Goal: Task Accomplishment & Management: Complete application form

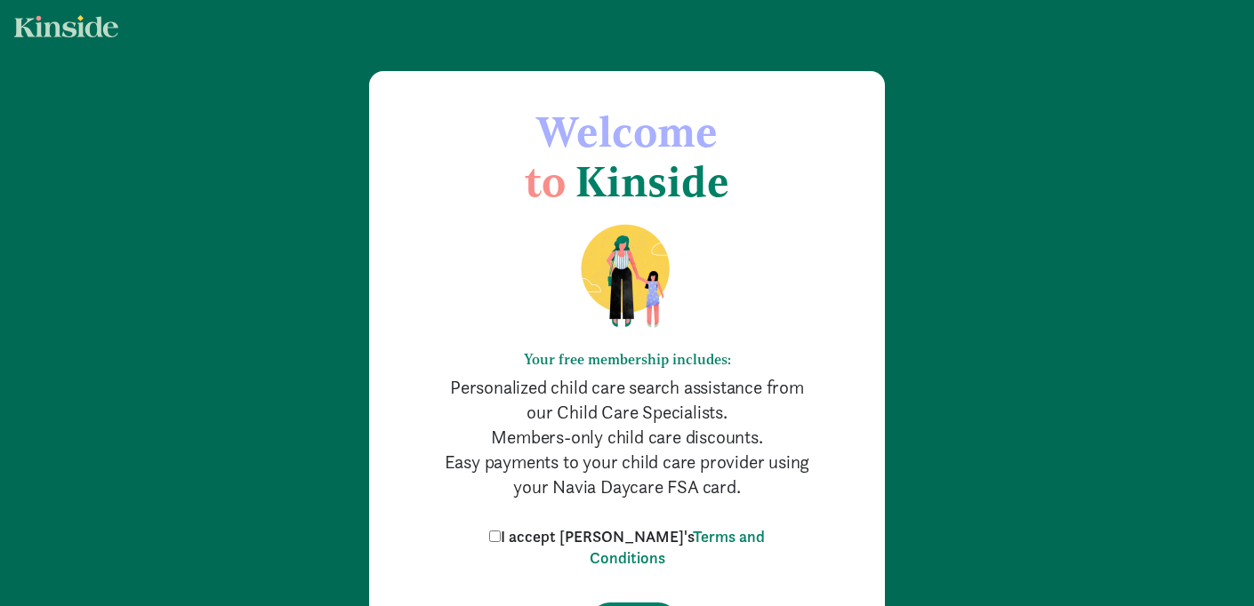
scroll to position [144, 0]
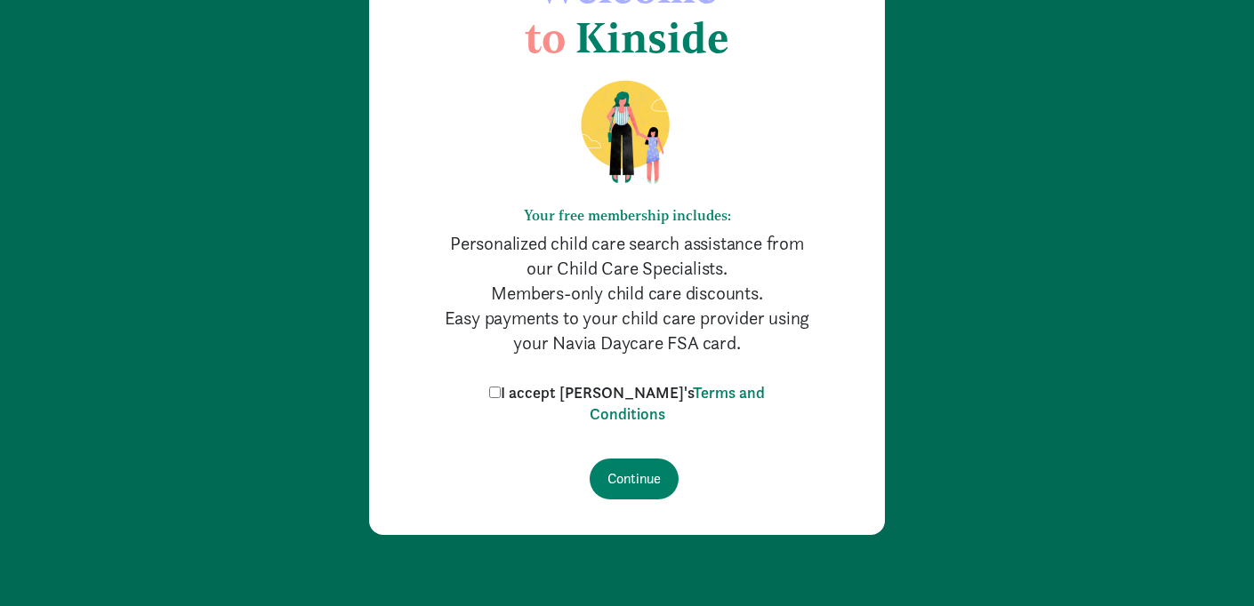
click at [501, 396] on input "I accept Kinside's Terms and Conditions" at bounding box center [495, 393] width 12 height 12
checkbox input "true"
click at [624, 469] on input "Continue" at bounding box center [633, 479] width 89 height 41
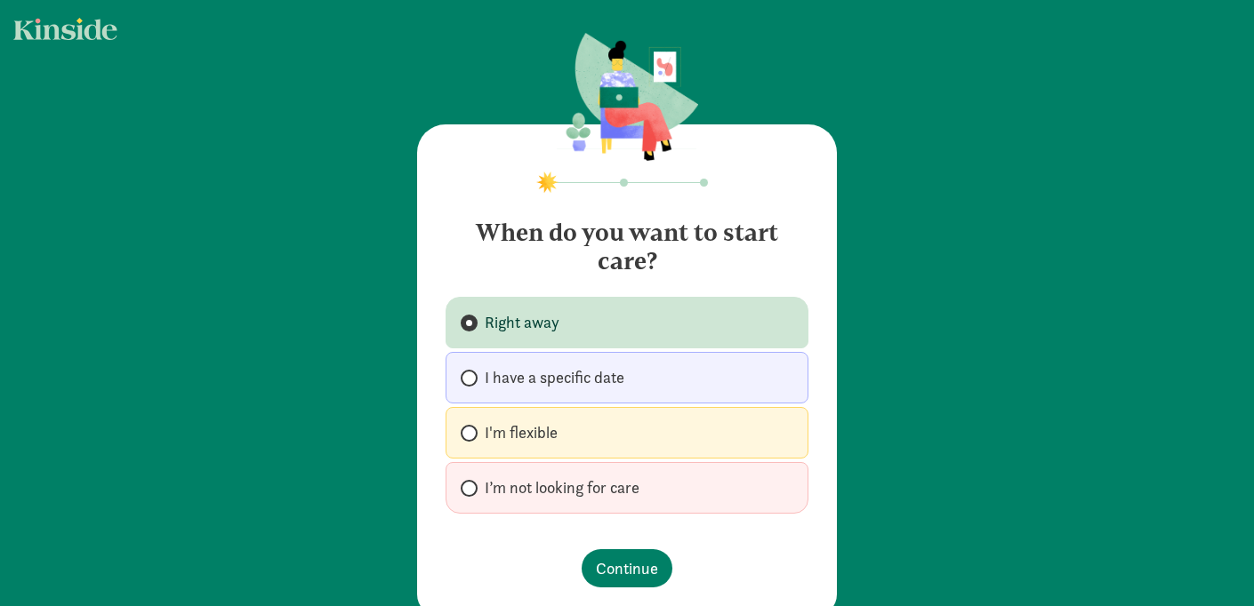
click at [466, 495] on span at bounding box center [469, 488] width 17 height 17
click at [466, 494] on input "I’m not looking for care" at bounding box center [467, 489] width 12 height 12
radio input "true"
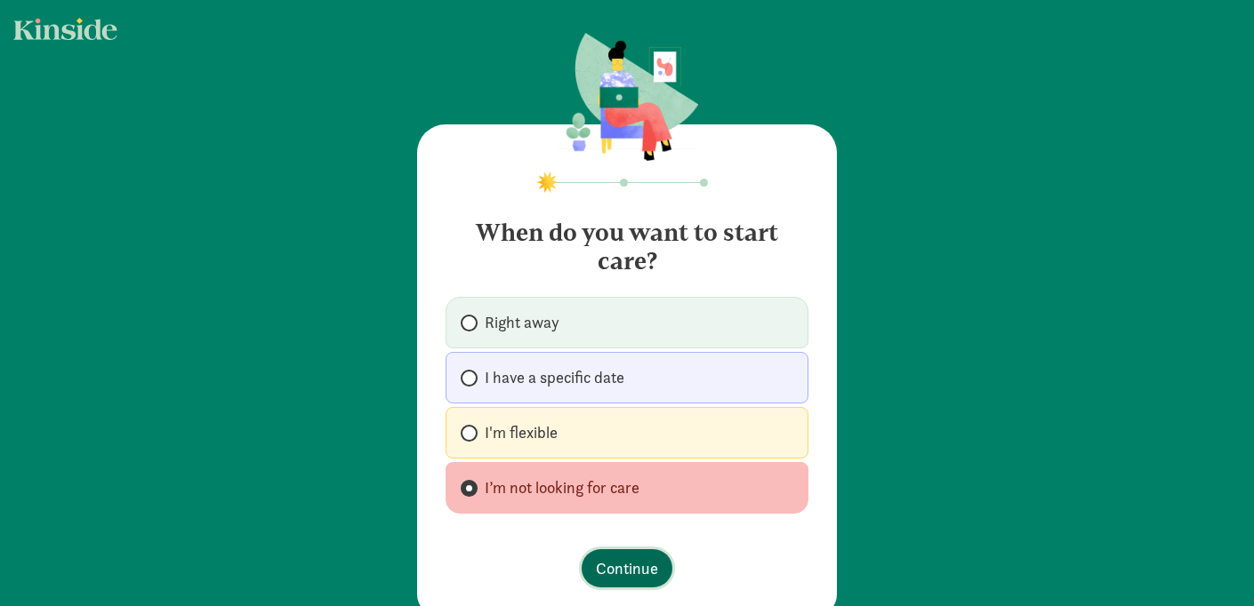
click at [604, 574] on span "Continue" at bounding box center [627, 569] width 62 height 24
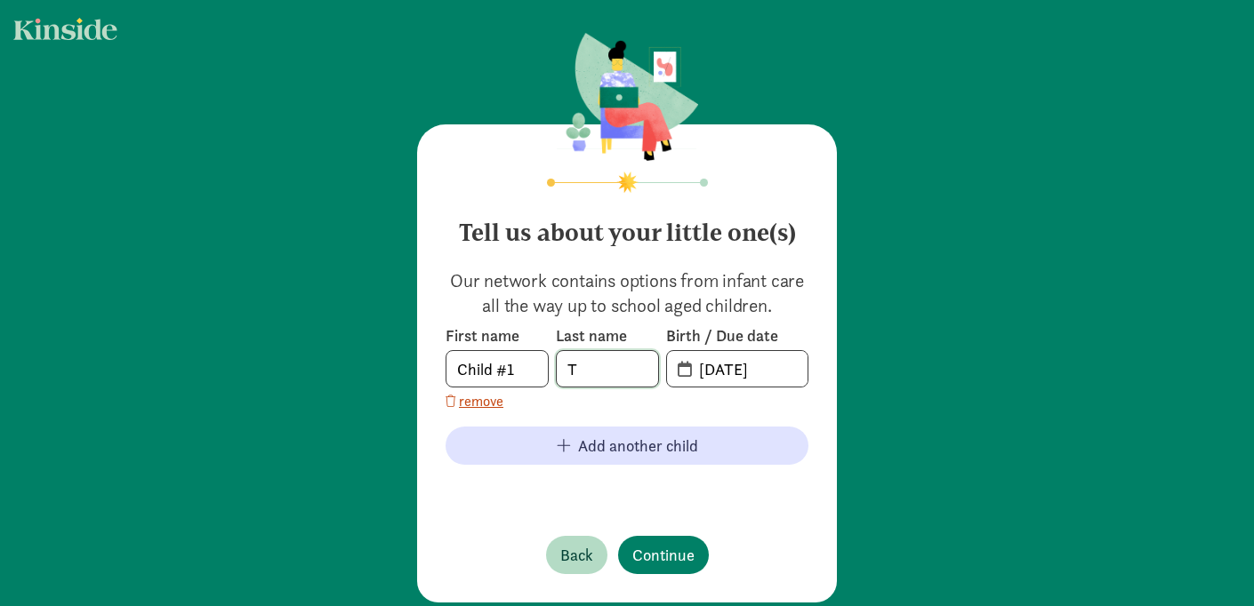
drag, startPoint x: 592, startPoint y: 374, endPoint x: 508, endPoint y: 359, distance: 85.8
click at [508, 359] on div "First name Child #1 Last name T Birth / Due date 09-09-2025" at bounding box center [626, 356] width 363 height 62
click at [507, 359] on input "Child #1" at bounding box center [496, 369] width 101 height 36
type input "Glory"
type input "Tucker"
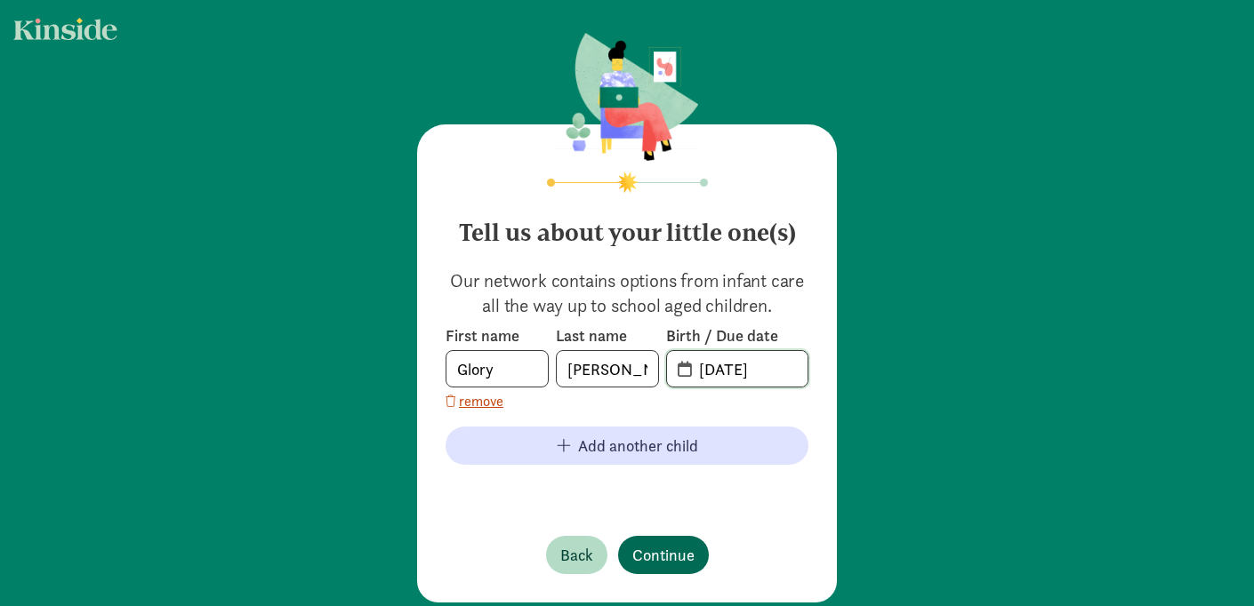
type input "03-14-2022"
click at [650, 552] on span "Continue" at bounding box center [663, 555] width 62 height 24
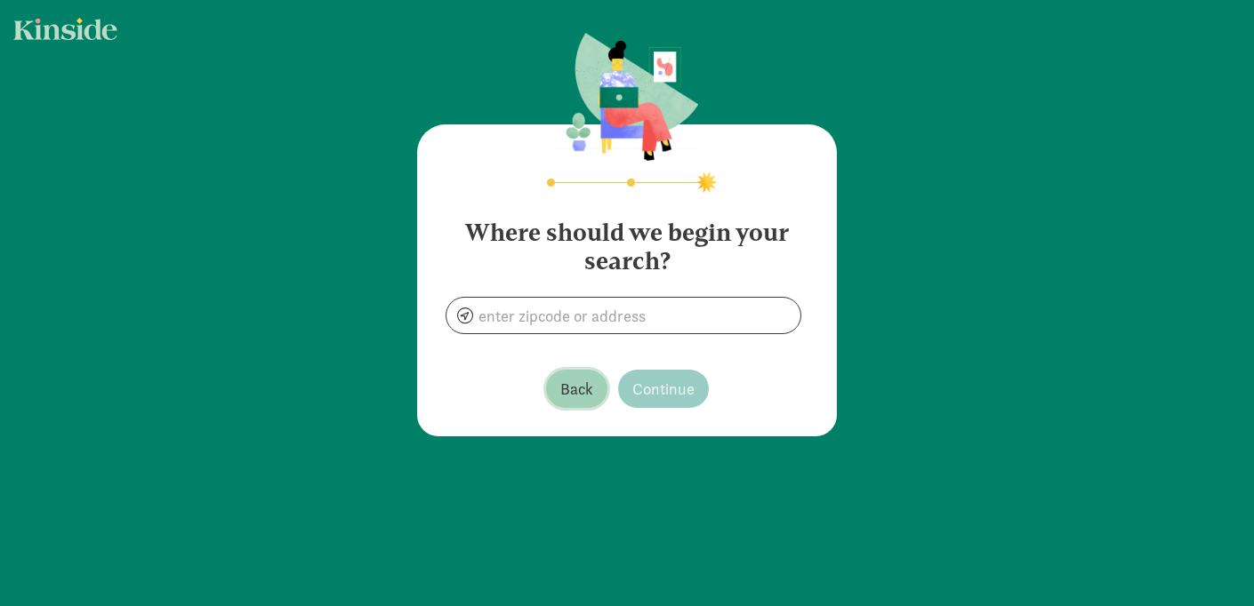
click at [585, 380] on span "Back" at bounding box center [576, 389] width 33 height 24
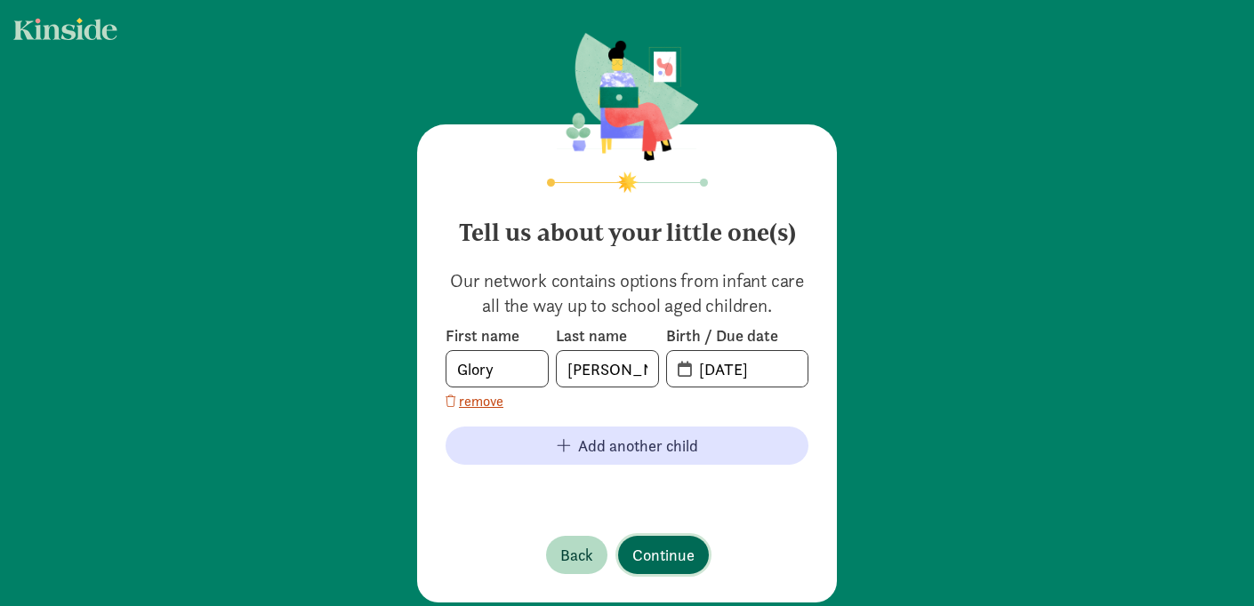
click at [662, 559] on span "Continue" at bounding box center [663, 555] width 62 height 24
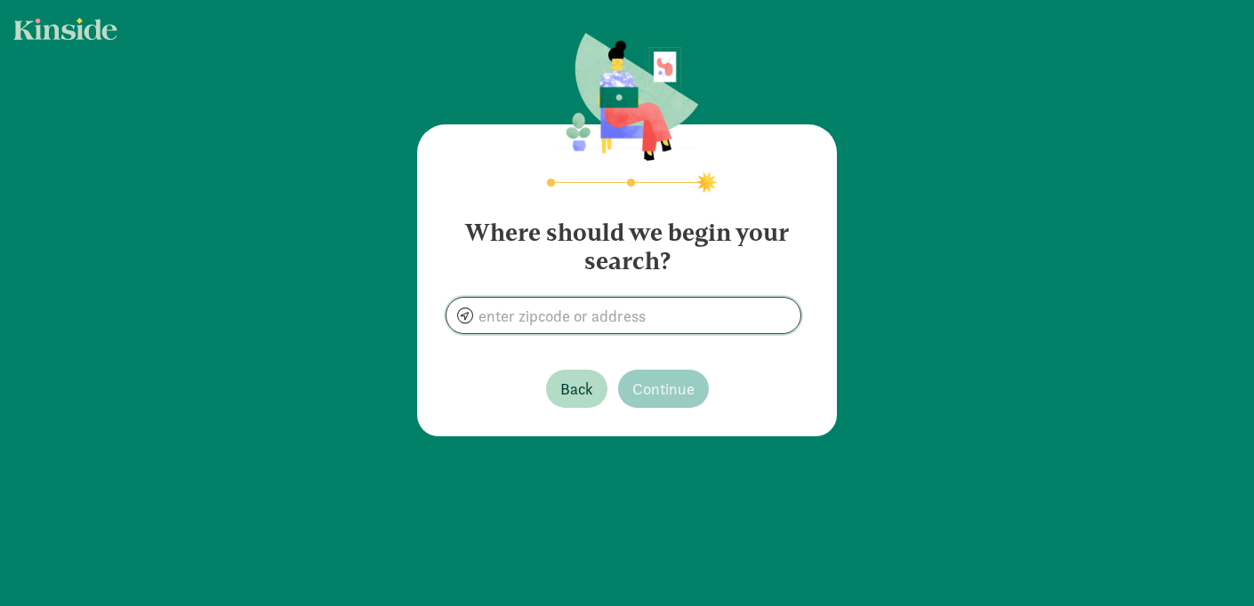
click at [604, 317] on input at bounding box center [623, 316] width 354 height 36
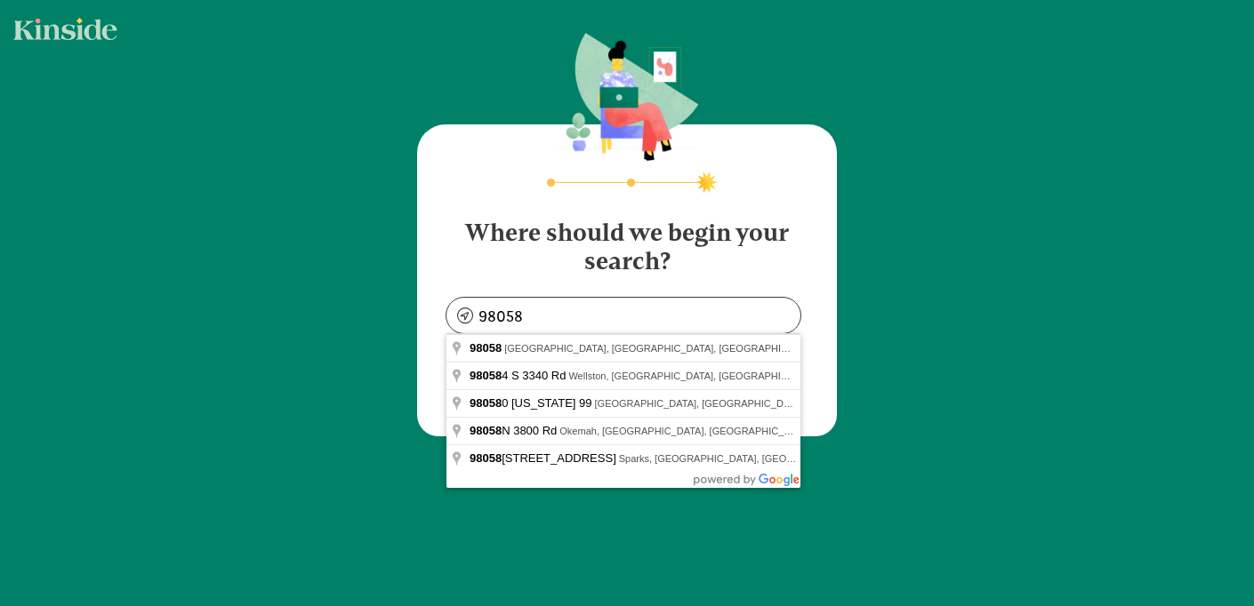
type input "Renton, WA 98058, USA"
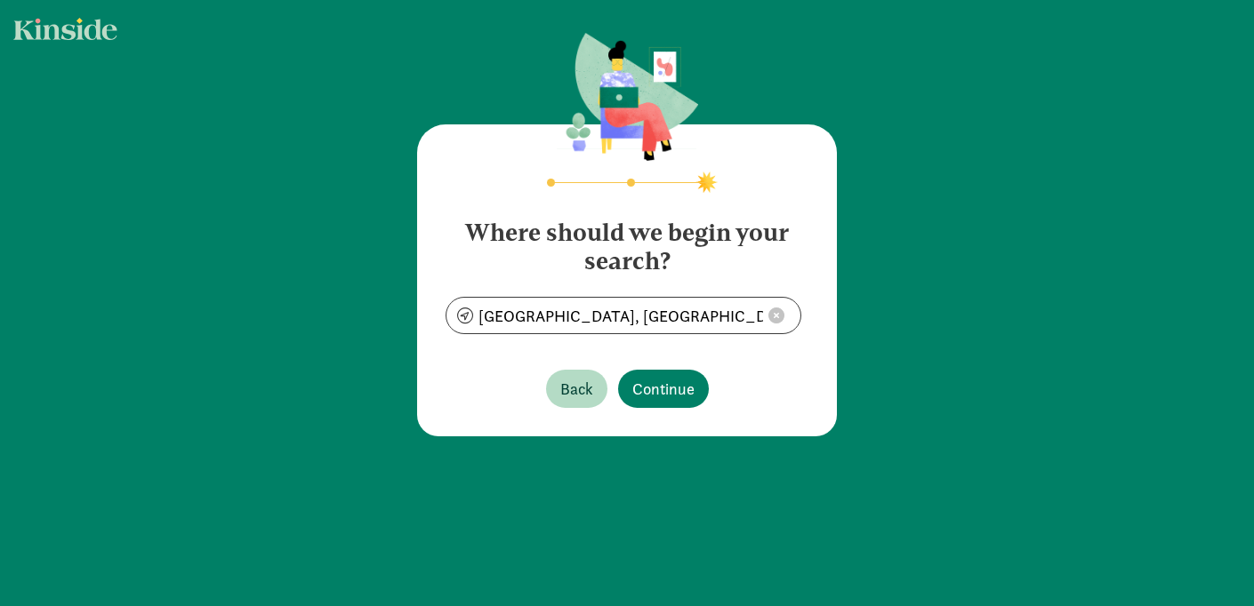
click at [647, 408] on footer "Back Continue" at bounding box center [626, 389] width 363 height 67
click at [646, 396] on span "Continue" at bounding box center [663, 389] width 62 height 24
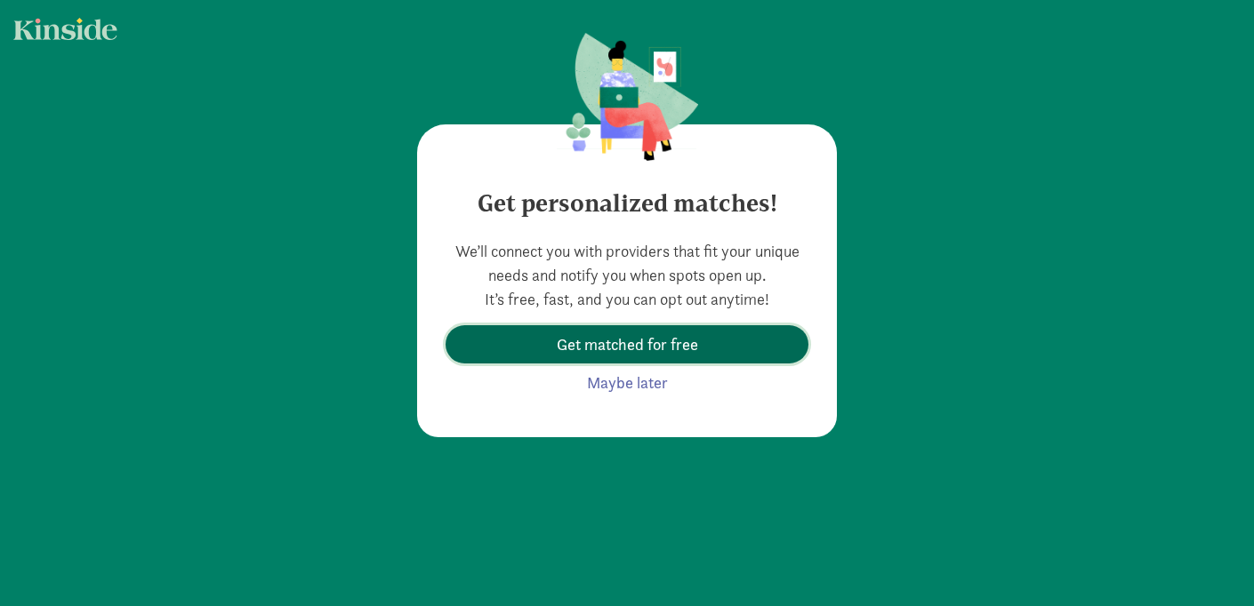
click at [646, 354] on span "Get matched for free" at bounding box center [627, 345] width 141 height 24
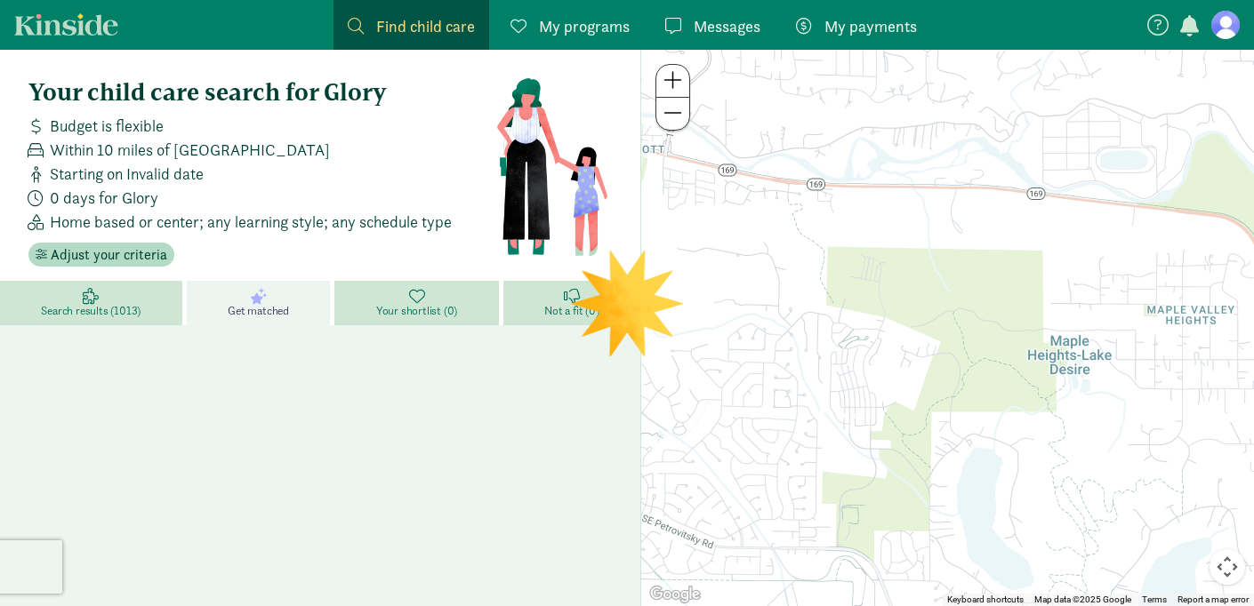
click at [588, 25] on span "My programs" at bounding box center [584, 26] width 91 height 24
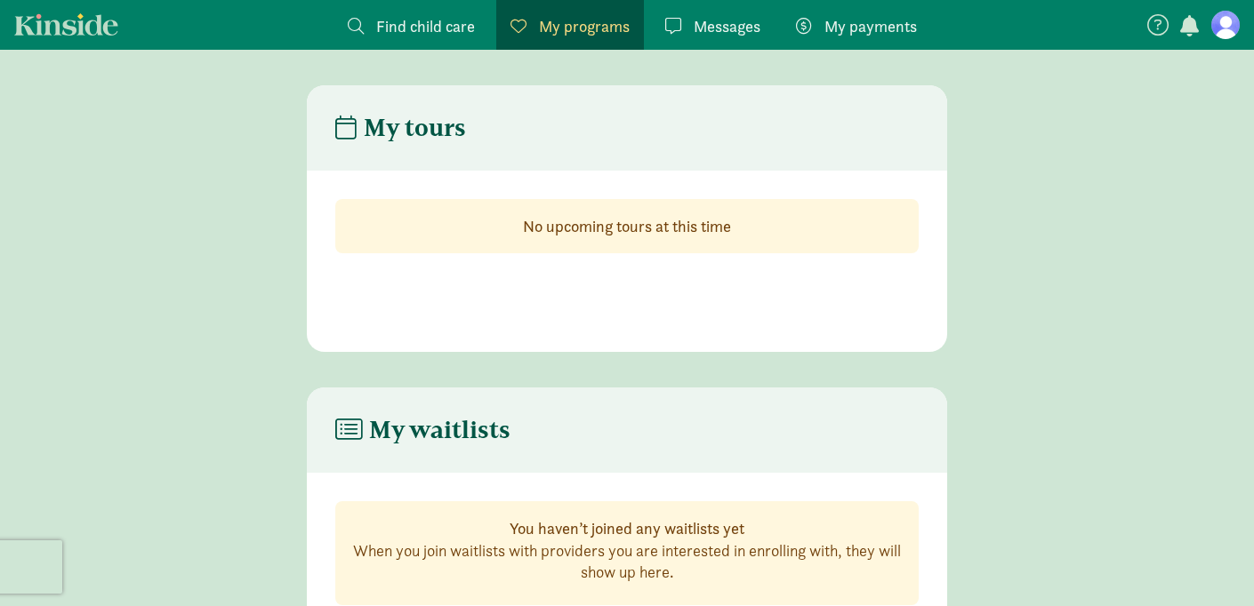
click at [476, 27] on link "Find child care Find" at bounding box center [411, 25] width 156 height 50
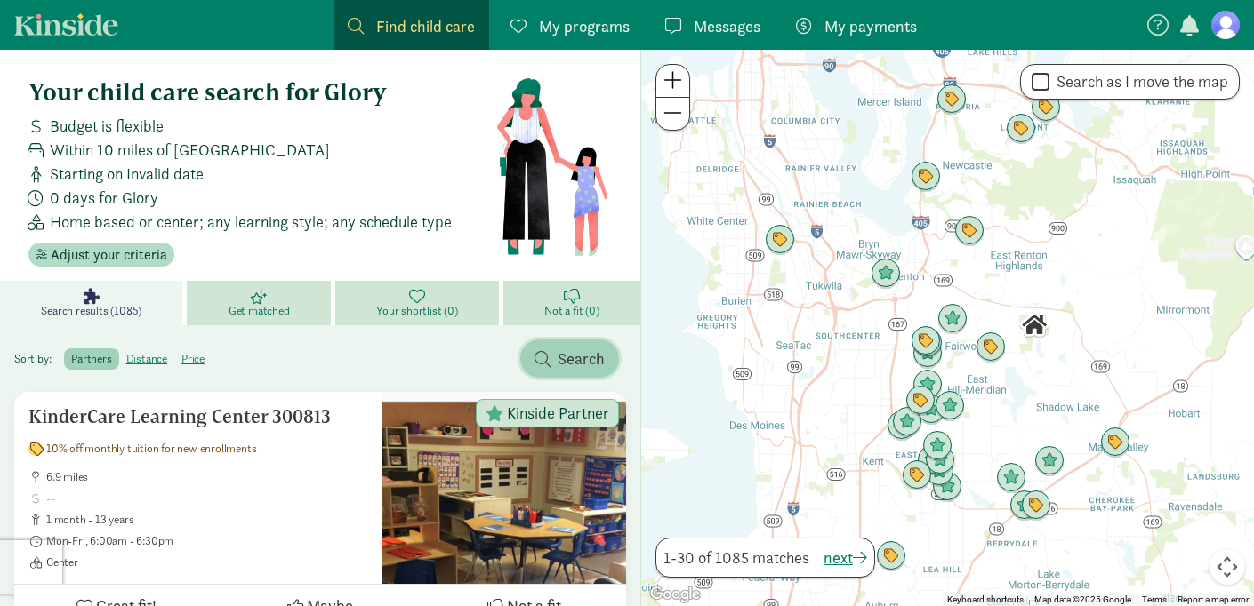
click at [543, 370] on span "Search" at bounding box center [569, 359] width 70 height 24
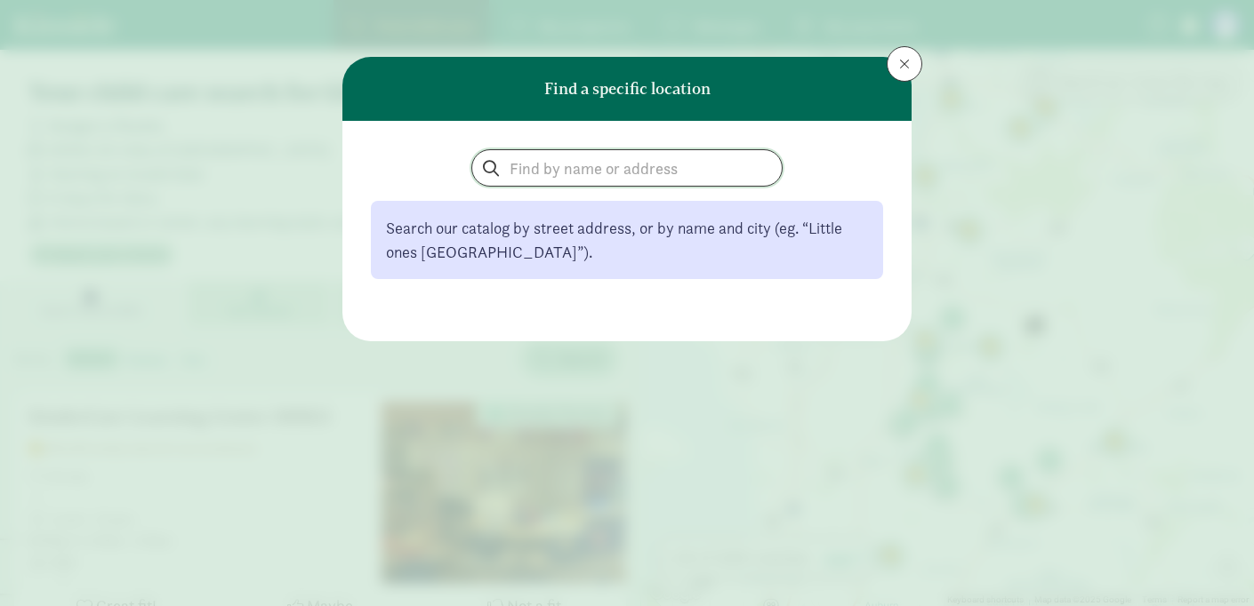
click at [538, 184] on input "search" at bounding box center [626, 168] width 309 height 36
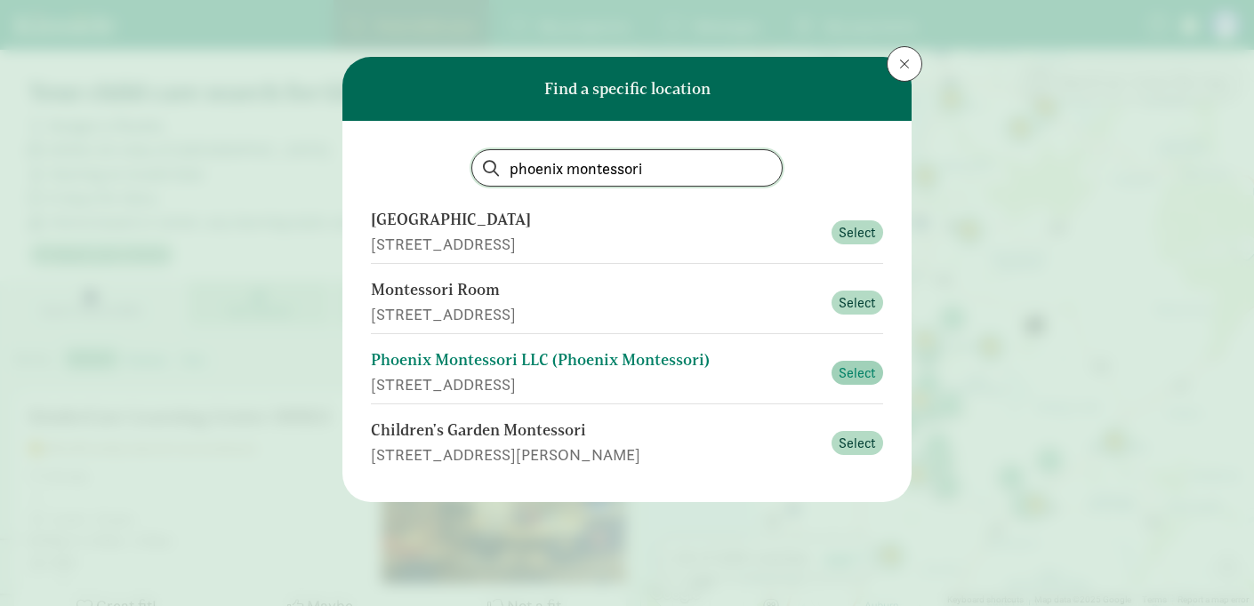
type input "phoenix montessori"
click at [845, 373] on span "Select" at bounding box center [856, 373] width 37 height 21
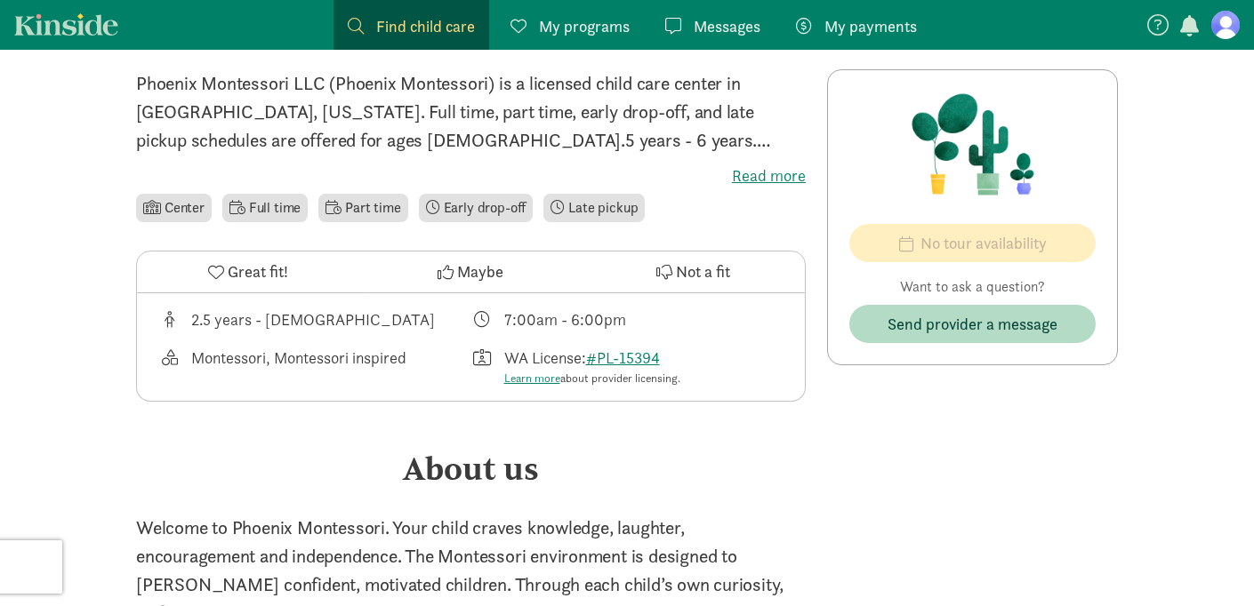
scroll to position [387, 0]
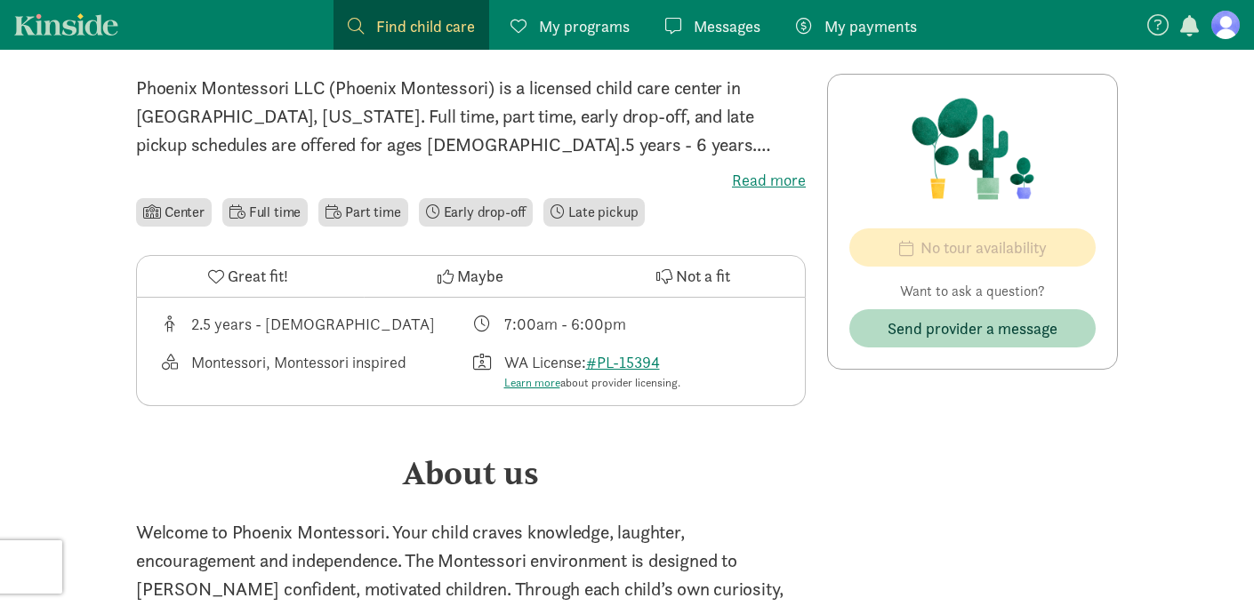
click at [274, 277] on span "Great fit!" at bounding box center [258, 276] width 60 height 24
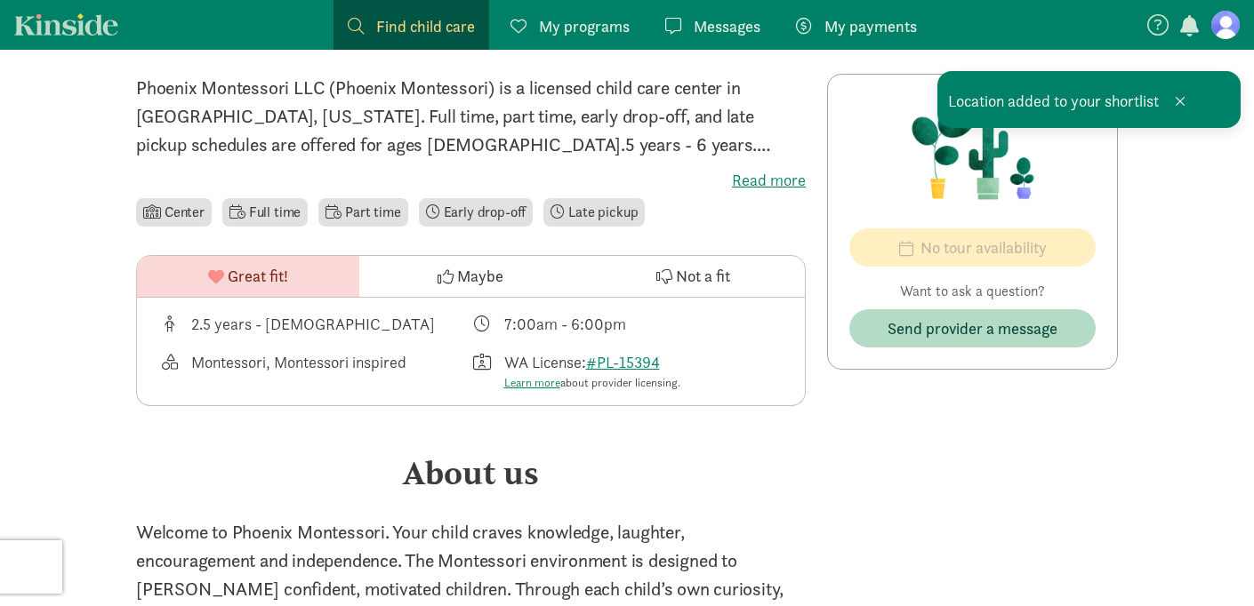
click at [582, 21] on span "My programs" at bounding box center [584, 26] width 91 height 24
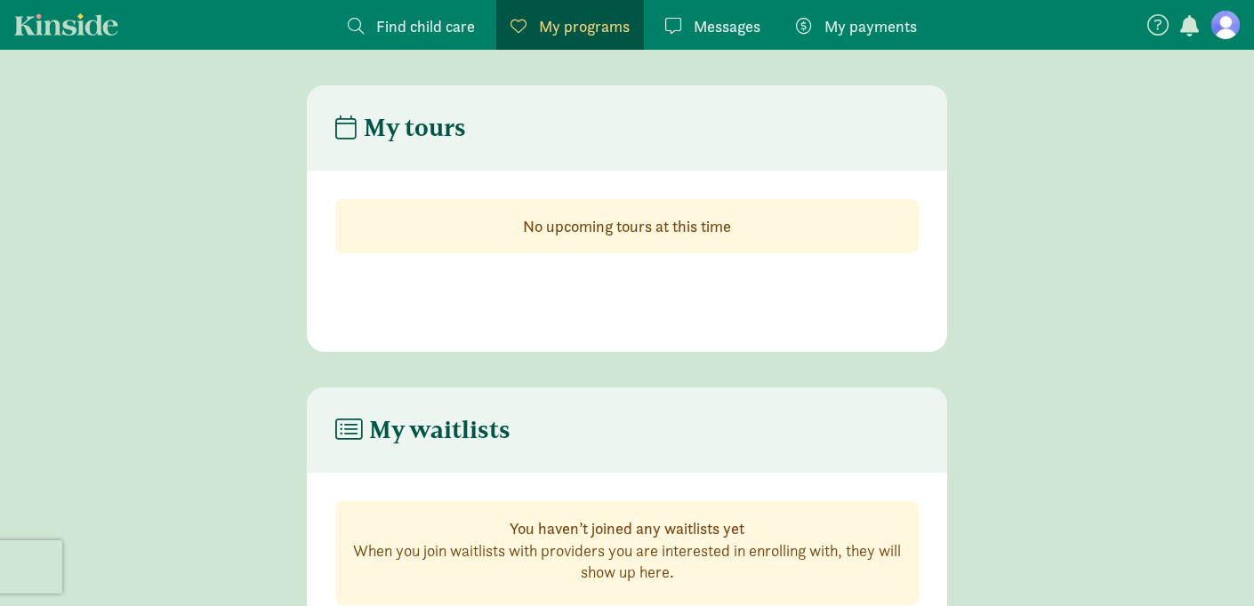
click at [877, 7] on link "My payments Pay" at bounding box center [856, 25] width 149 height 50
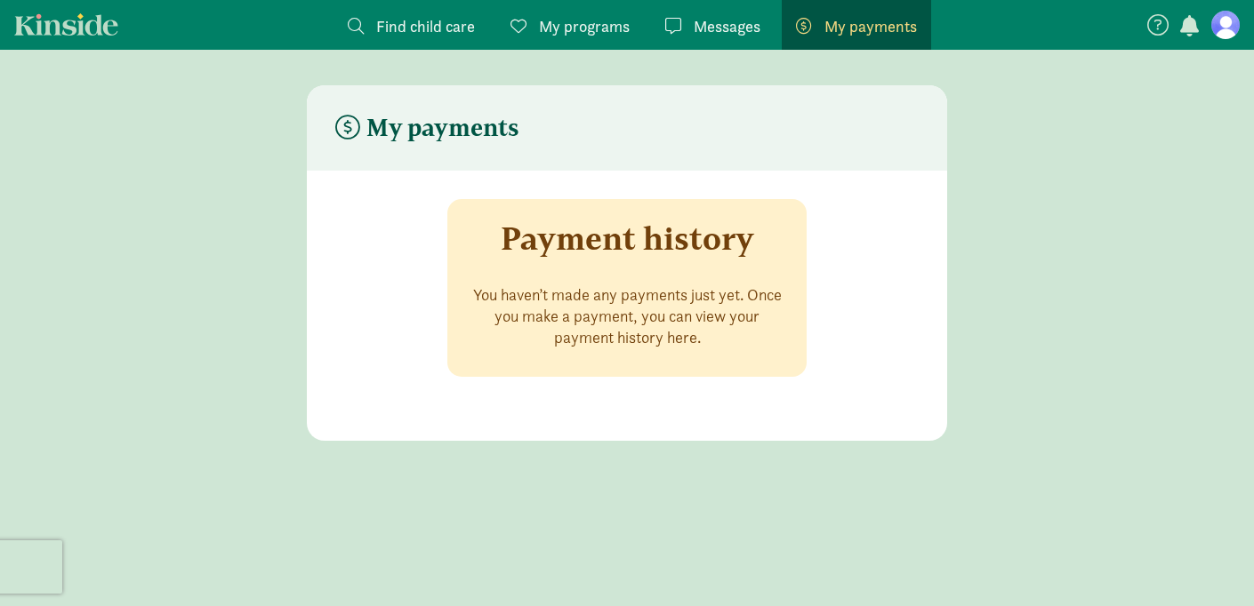
click at [672, 28] on span at bounding box center [673, 26] width 16 height 16
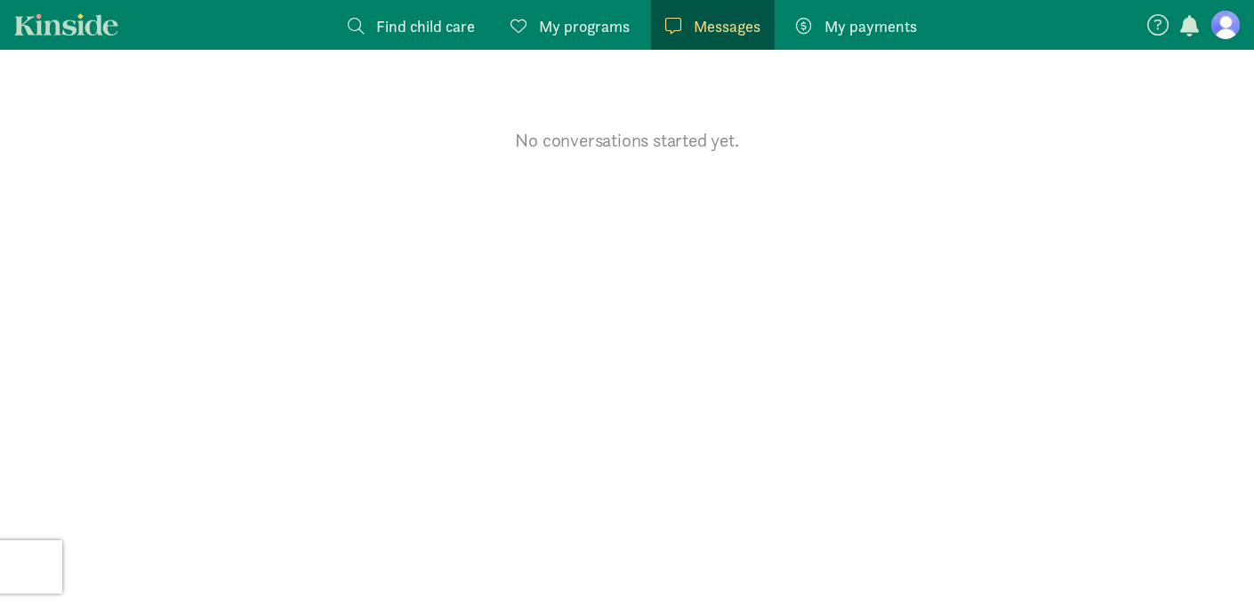
click at [398, 34] on span "Find child care" at bounding box center [425, 26] width 99 height 24
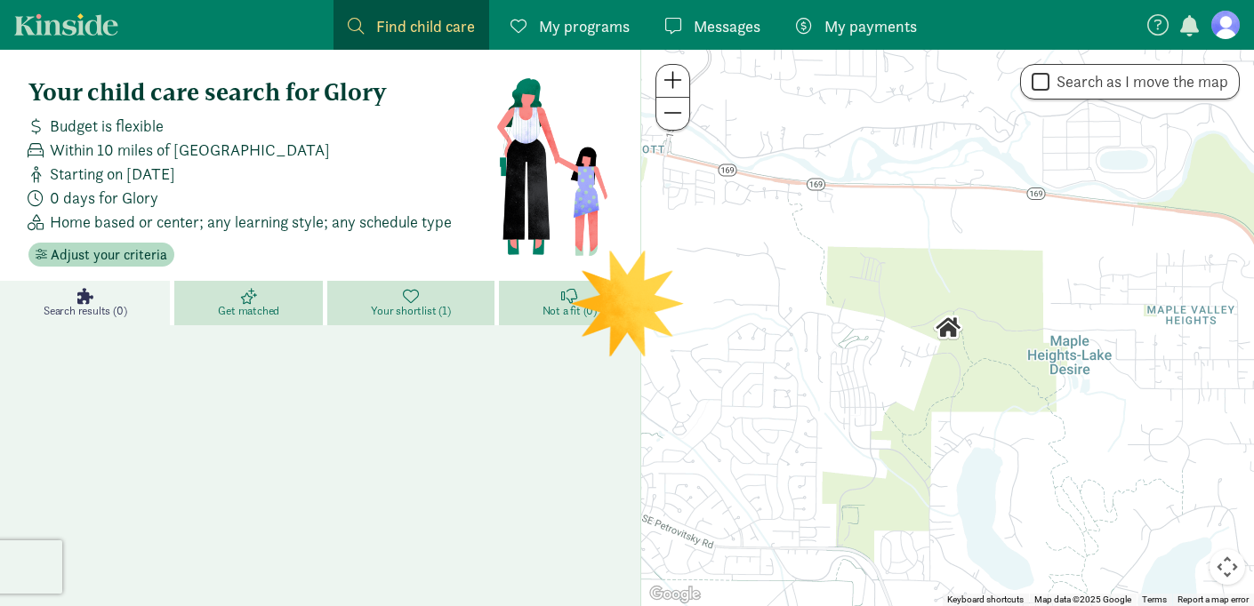
click at [571, 33] on span "My programs" at bounding box center [584, 26] width 91 height 24
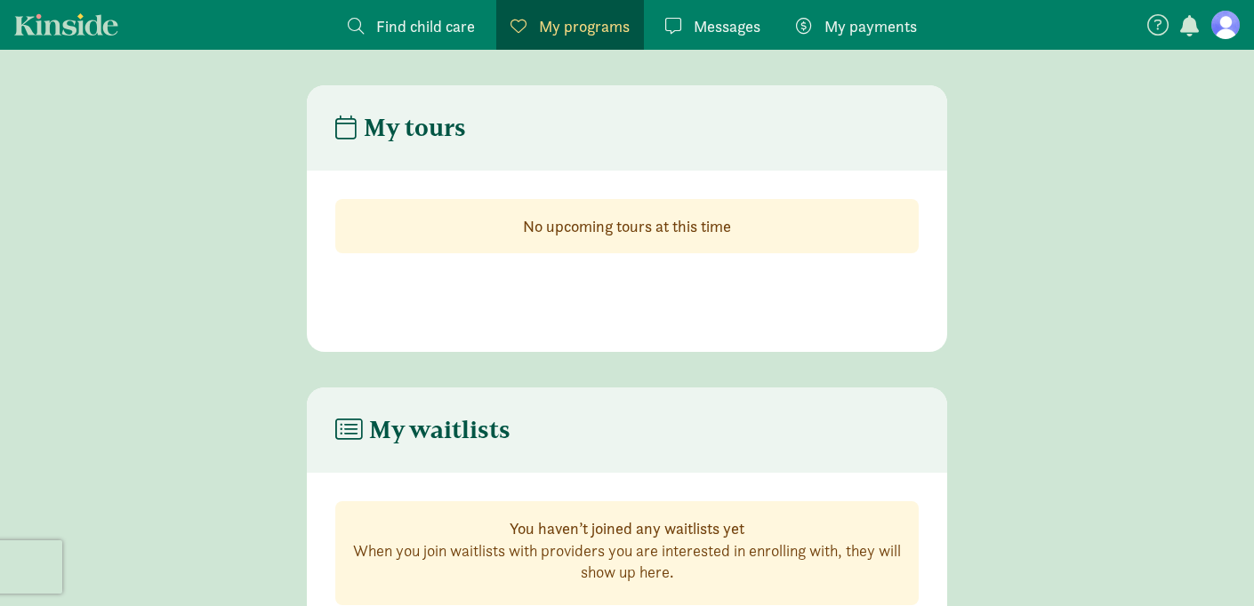
click at [449, 25] on span "Find child care" at bounding box center [425, 26] width 99 height 24
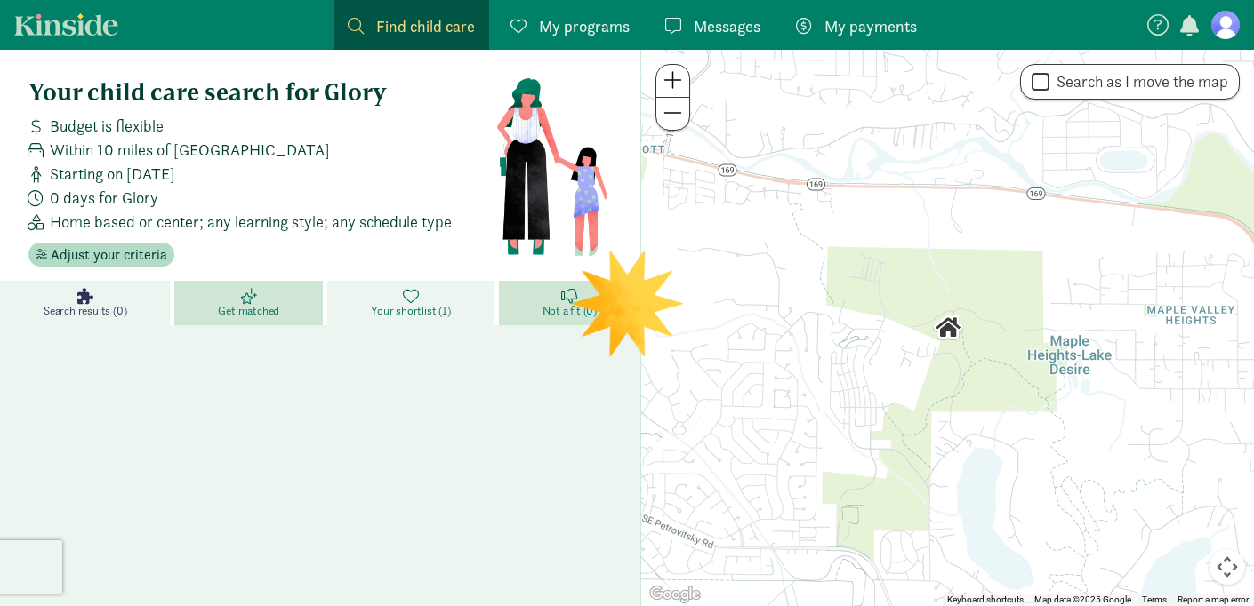
click at [411, 300] on icon at bounding box center [411, 296] width 16 height 16
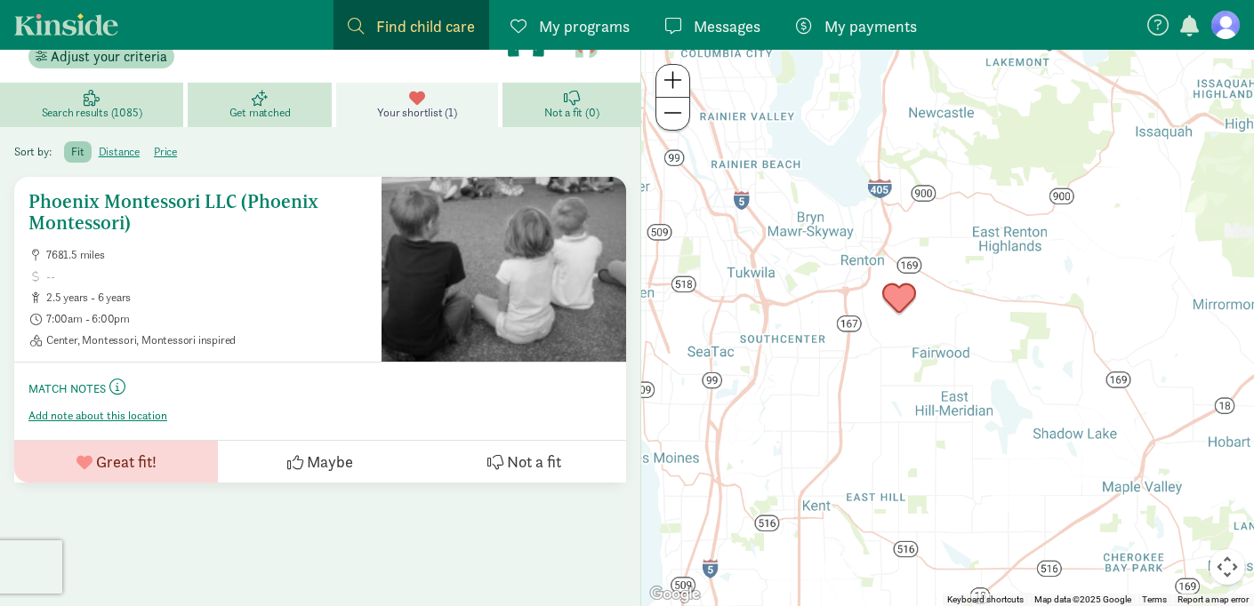
scroll to position [200, 0]
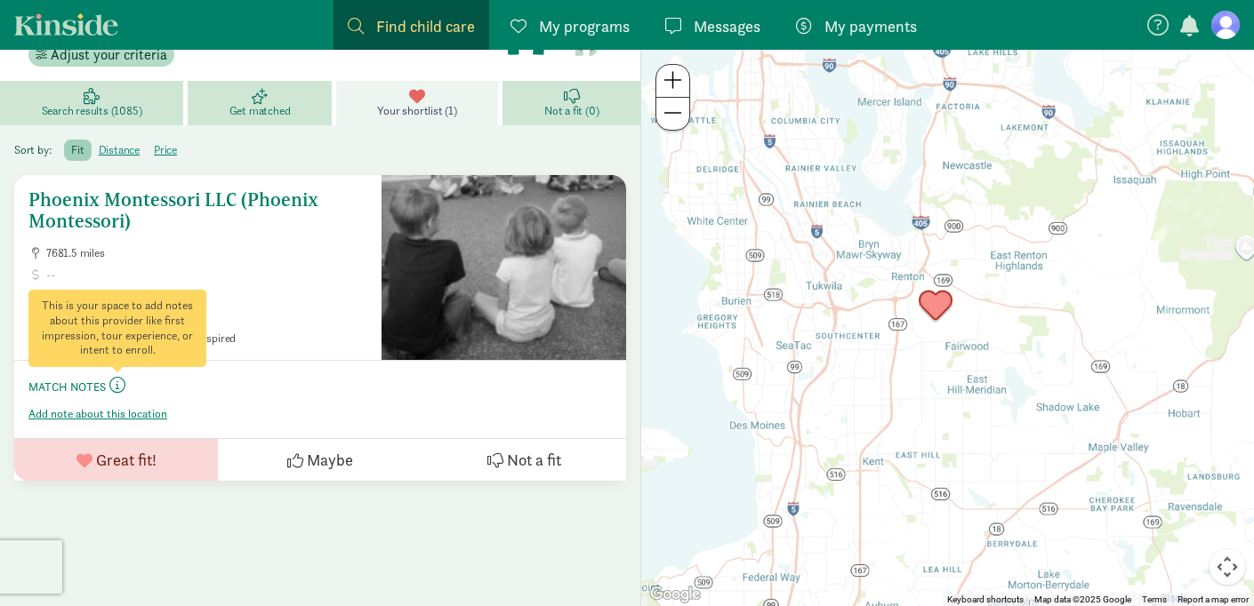
click at [118, 386] on span at bounding box center [117, 385] width 16 height 16
click at [114, 378] on span at bounding box center [117, 385] width 16 height 16
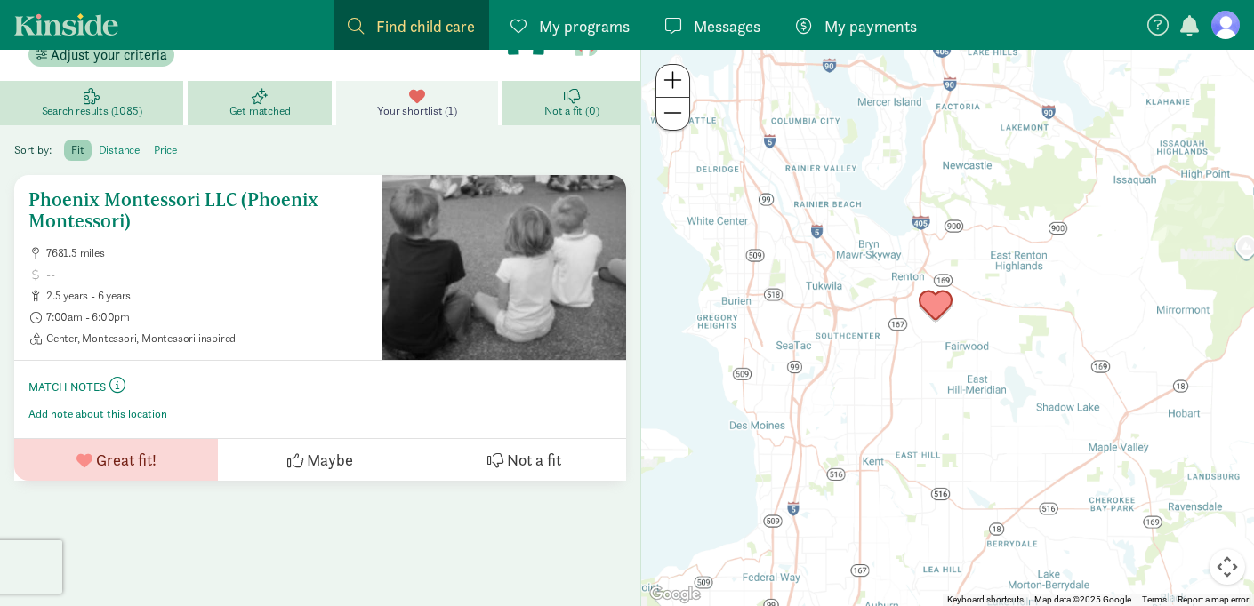
click at [82, 378] on label "Match Notes This is your space to add notes about this provider like first impr…" at bounding box center [319, 385] width 583 height 21
click at [81, 395] on label "Match Notes This is your space to add notes about this provider like first impr…" at bounding box center [319, 385] width 583 height 21
click at [81, 418] on span "Add note about this location" at bounding box center [97, 414] width 139 height 14
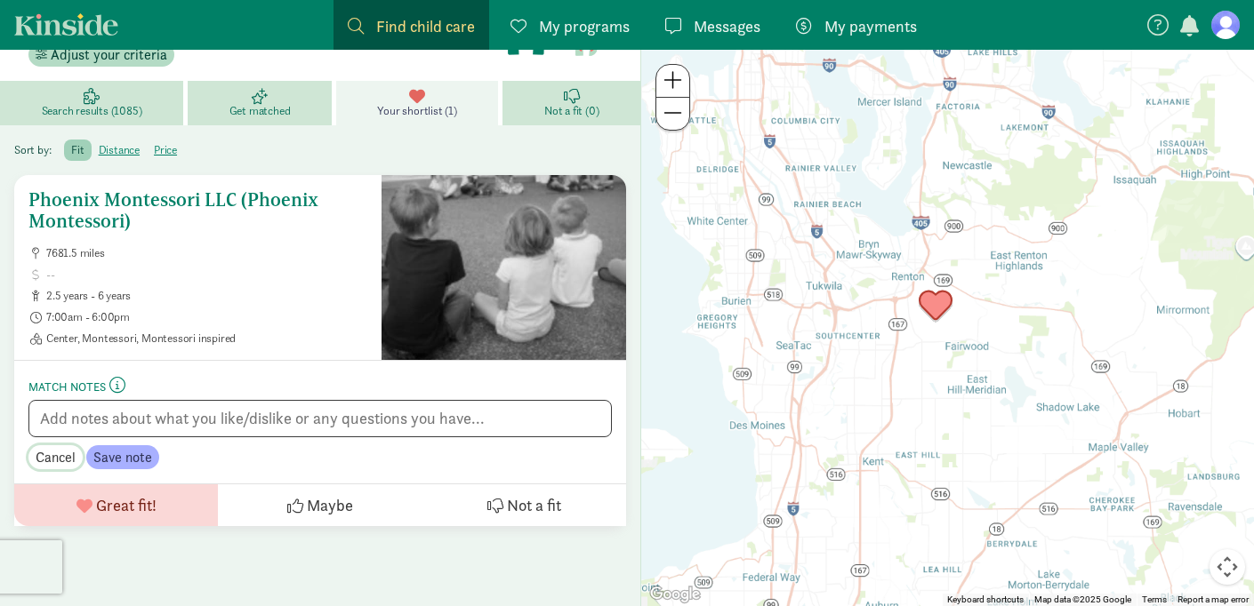
click at [70, 456] on span "Cancel" at bounding box center [56, 457] width 40 height 21
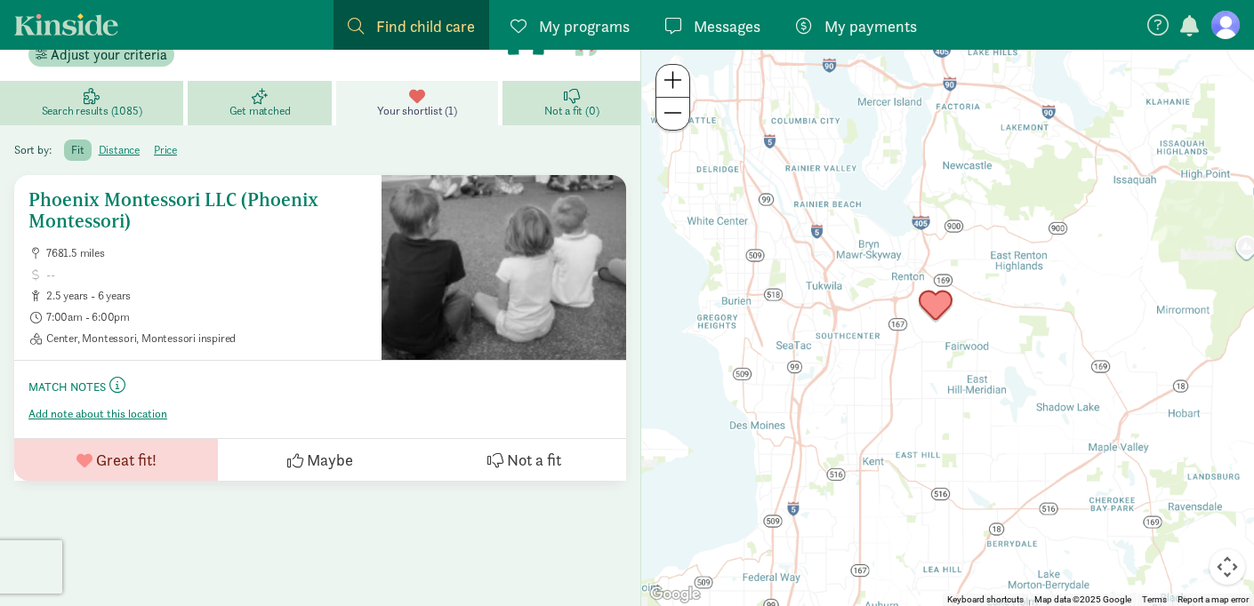
click at [501, 255] on div at bounding box center [503, 267] width 245 height 185
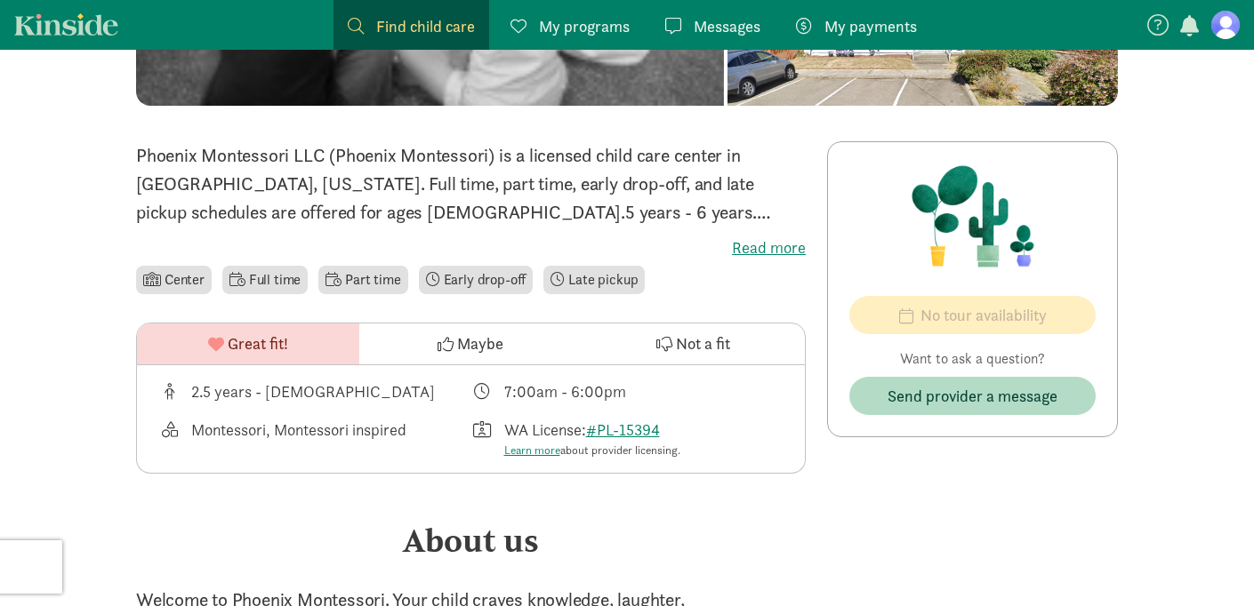
click at [558, 48] on link "My programs Programs" at bounding box center [570, 25] width 148 height 50
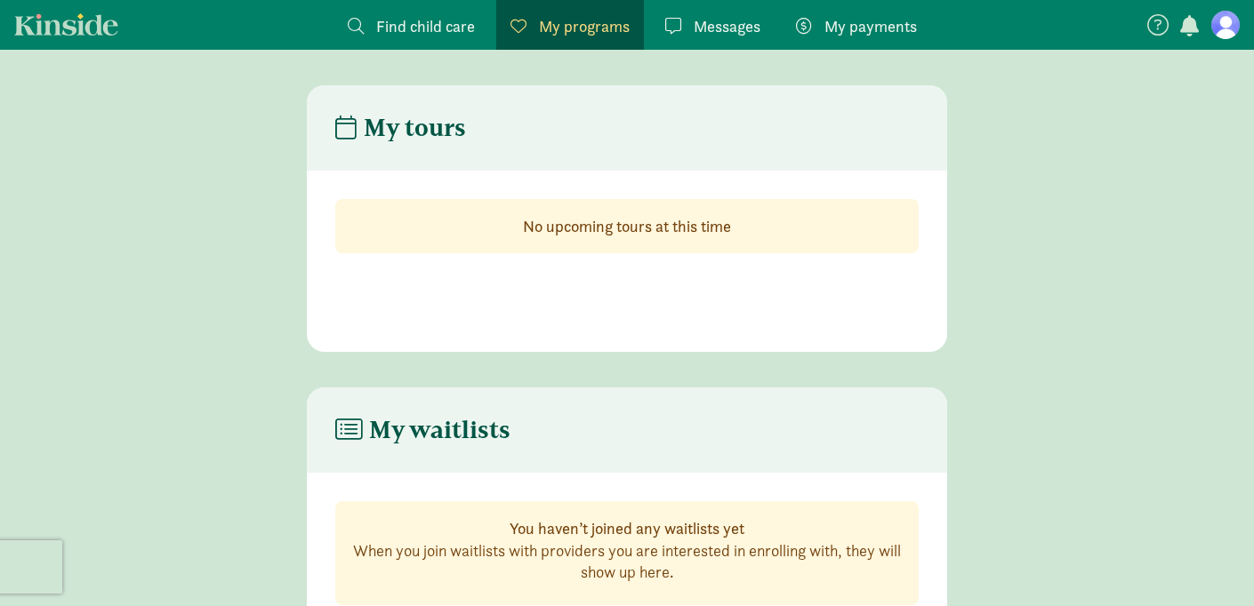
click at [1160, 19] on icon at bounding box center [1157, 24] width 21 height 21
click at [899, 29] on span "My payments" at bounding box center [870, 26] width 92 height 24
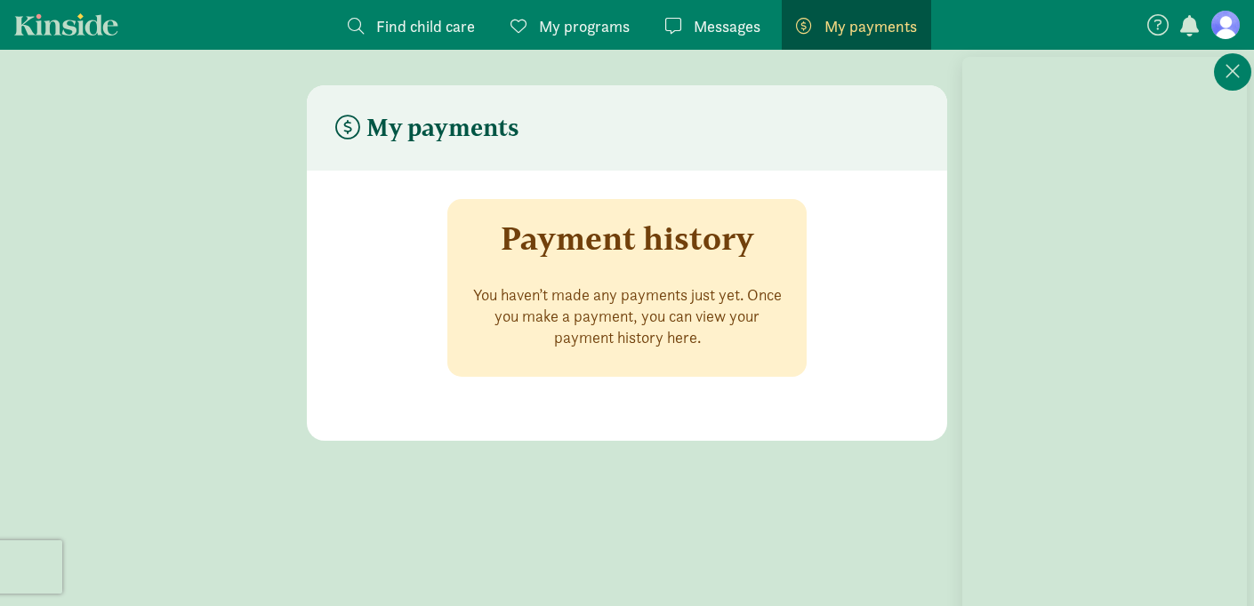
click at [745, 33] on span "Messages" at bounding box center [727, 26] width 67 height 24
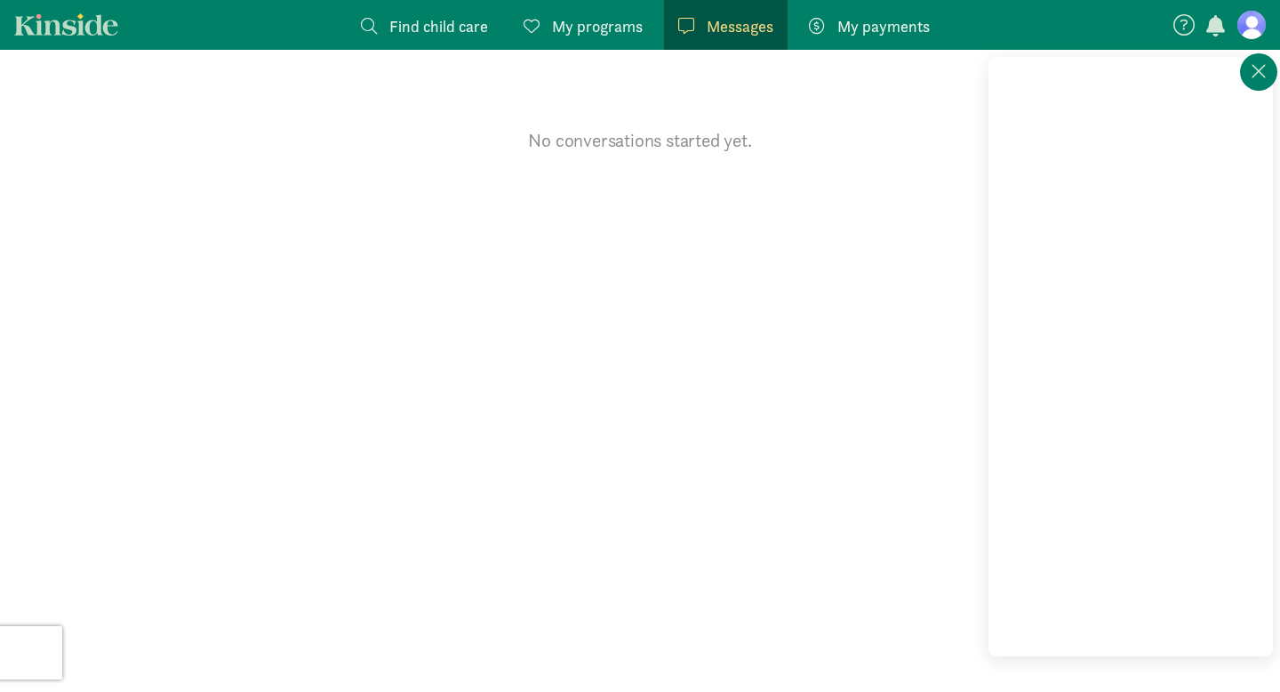
click at [583, 30] on span "My programs" at bounding box center [597, 26] width 91 height 24
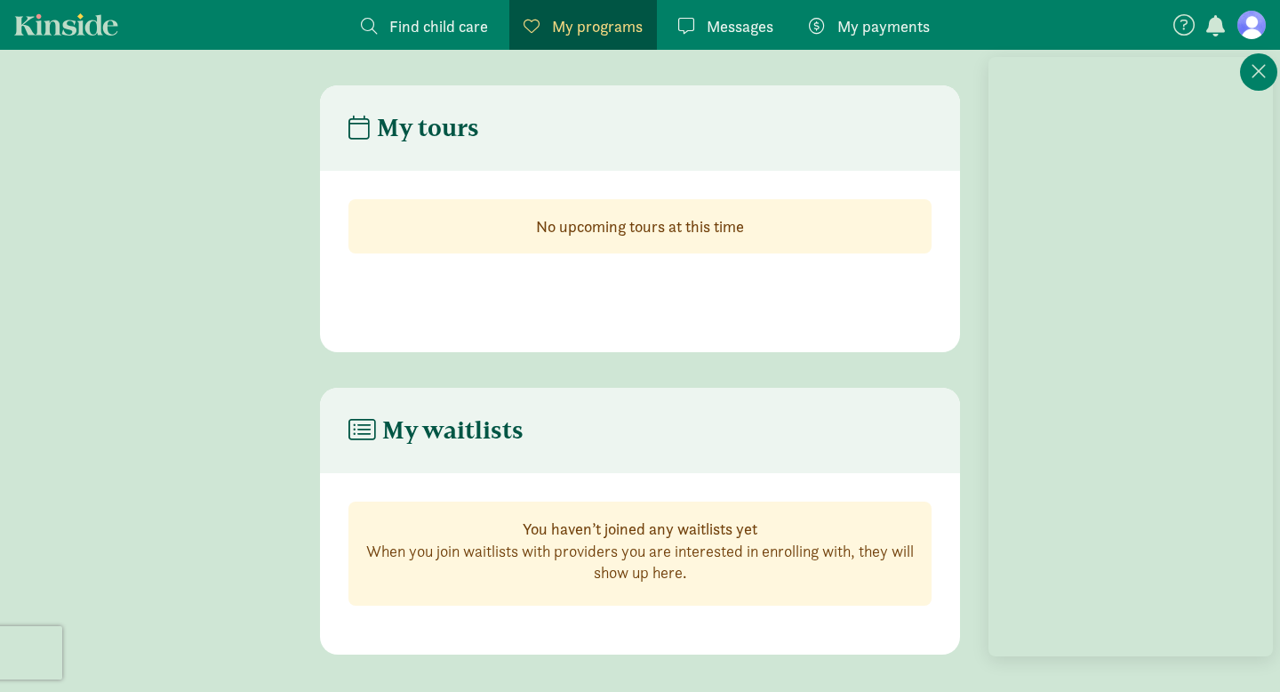
click at [823, 23] on span at bounding box center [817, 26] width 16 height 16
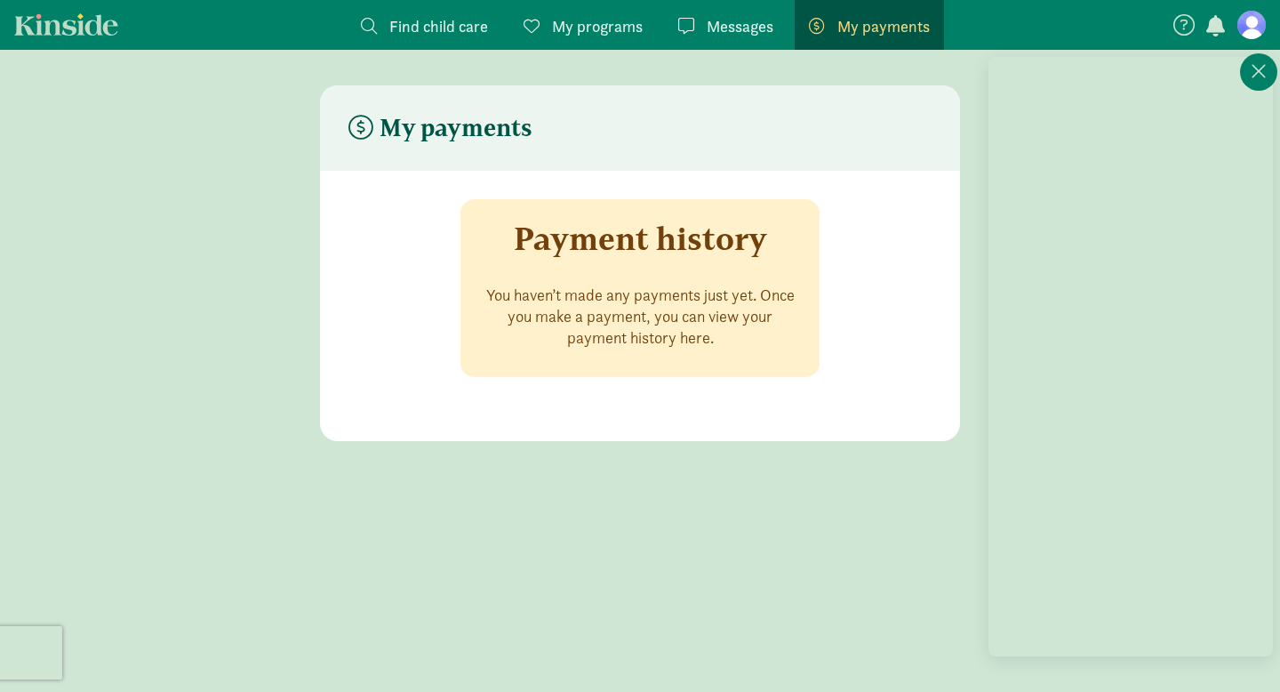
click at [426, 23] on span "Find child care" at bounding box center [438, 26] width 99 height 24
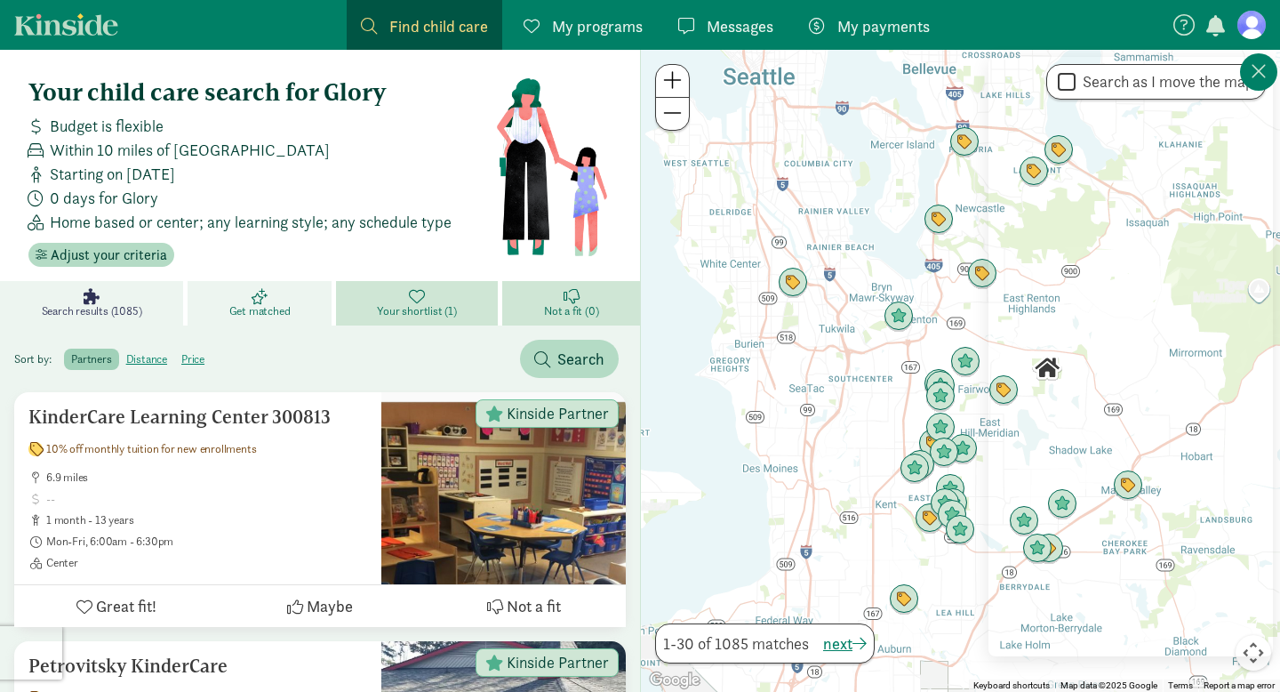
click at [237, 293] on link "Get matched" at bounding box center [262, 303] width 148 height 44
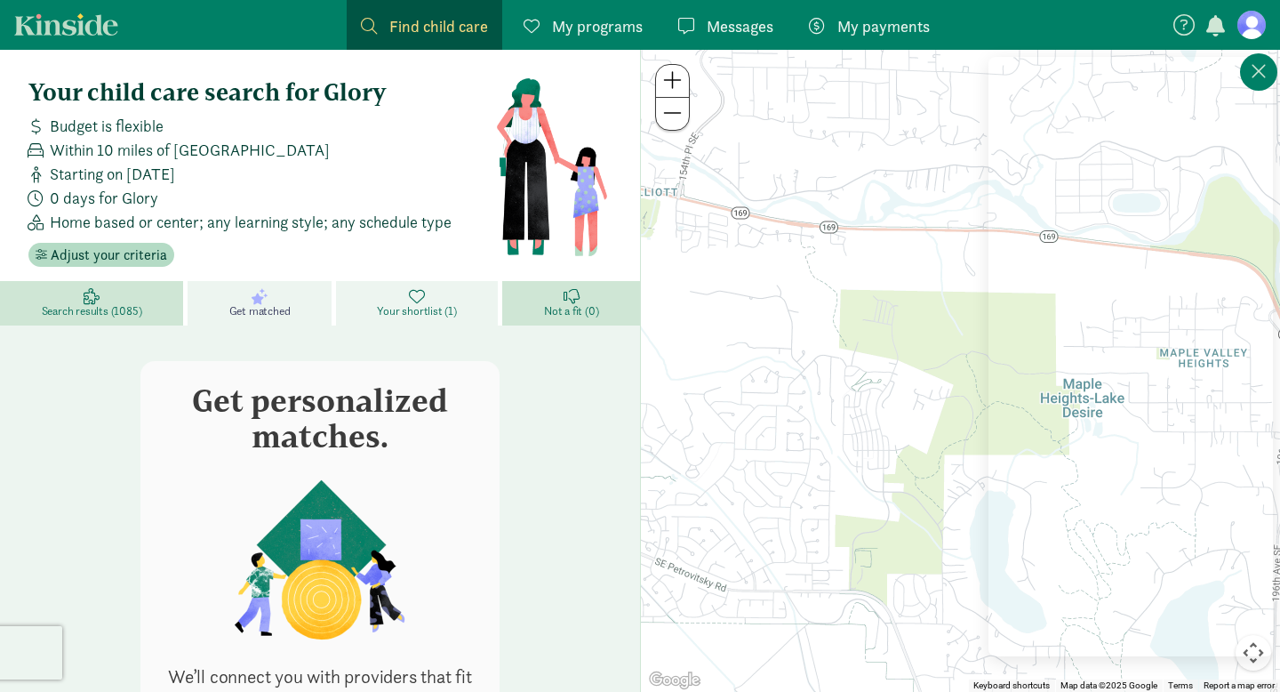
click at [396, 311] on span "Your shortlist (1)" at bounding box center [416, 311] width 79 height 14
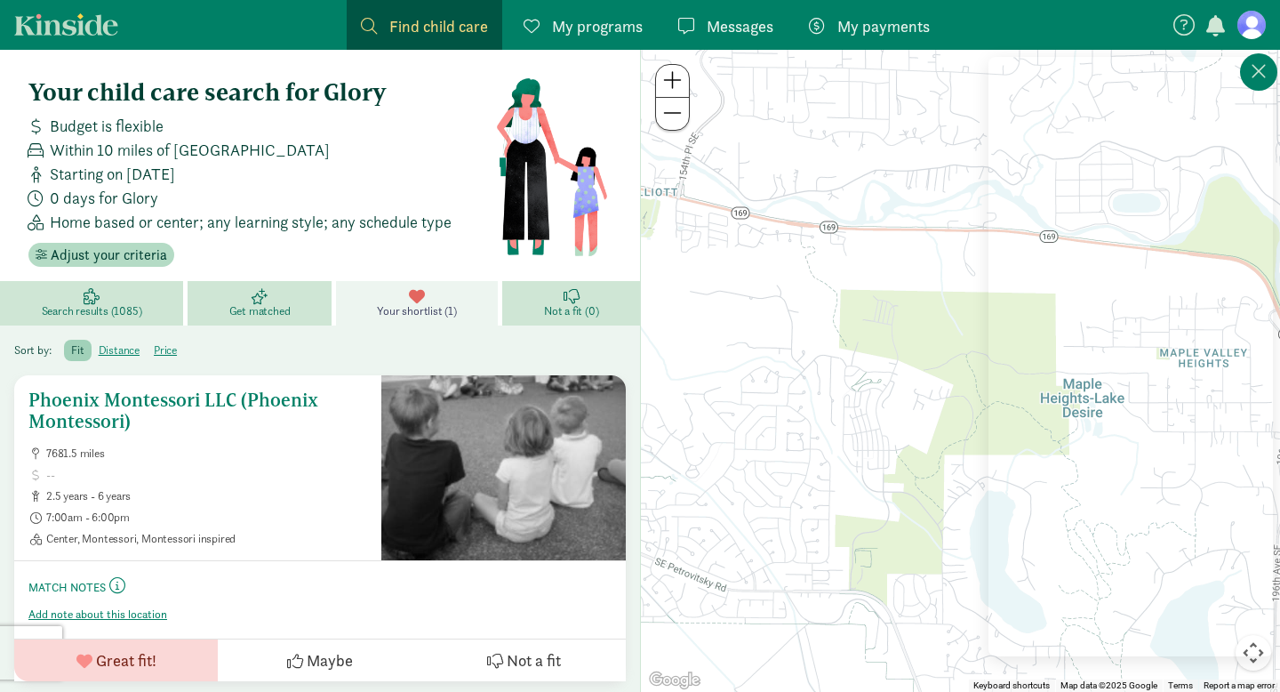
scroll to position [123, 0]
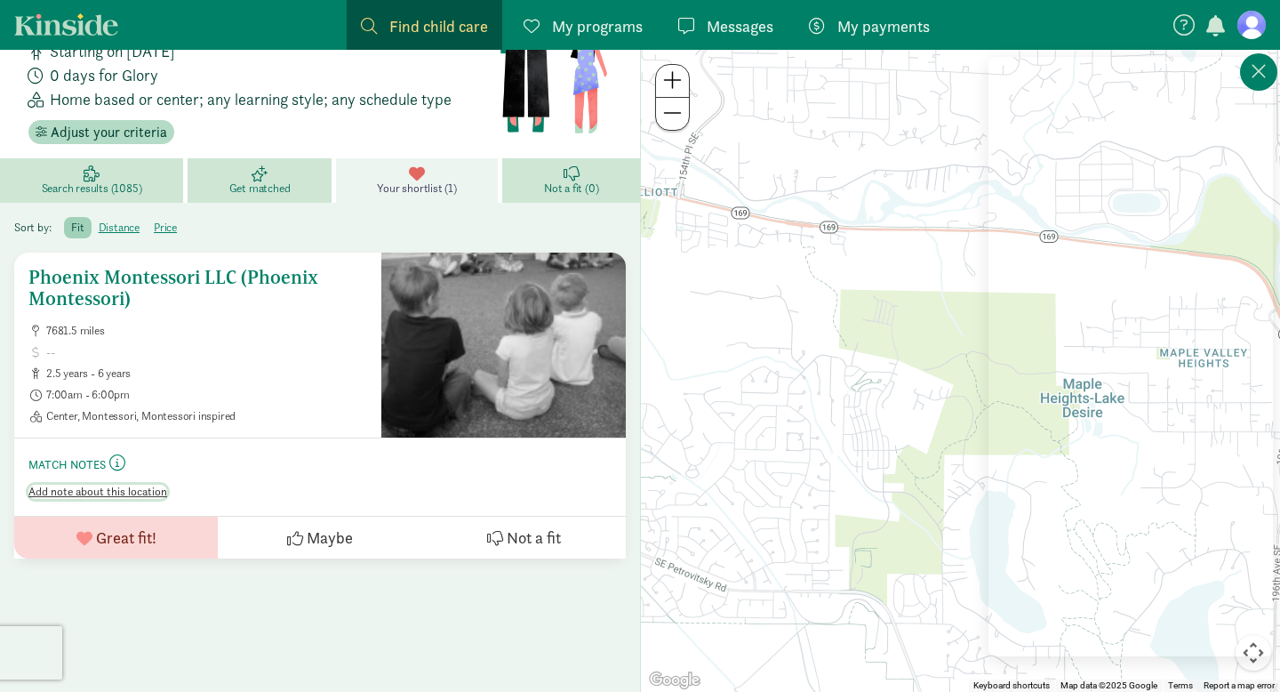
click at [131, 491] on span "Add note about this location" at bounding box center [97, 492] width 139 height 14
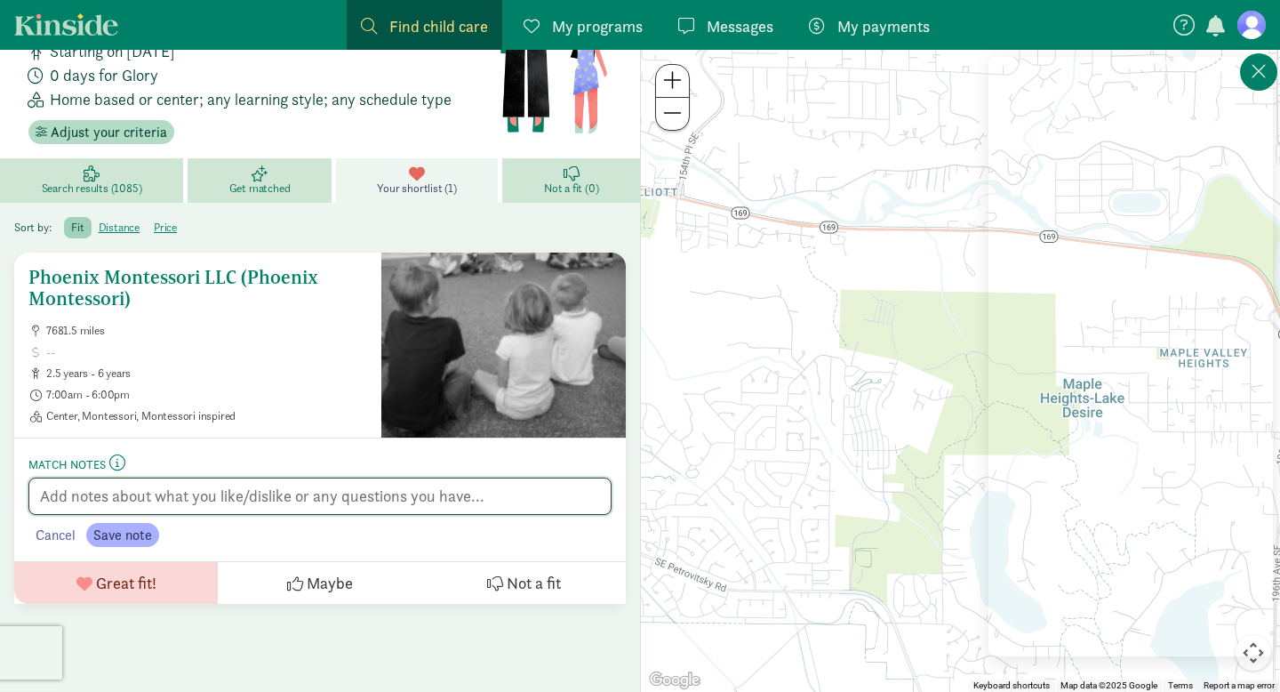
click at [140, 501] on textarea at bounding box center [319, 495] width 583 height 36
click at [128, 298] on h5 "Phoenix Montessori LLC (Phoenix Montessori)" at bounding box center [197, 288] width 339 height 43
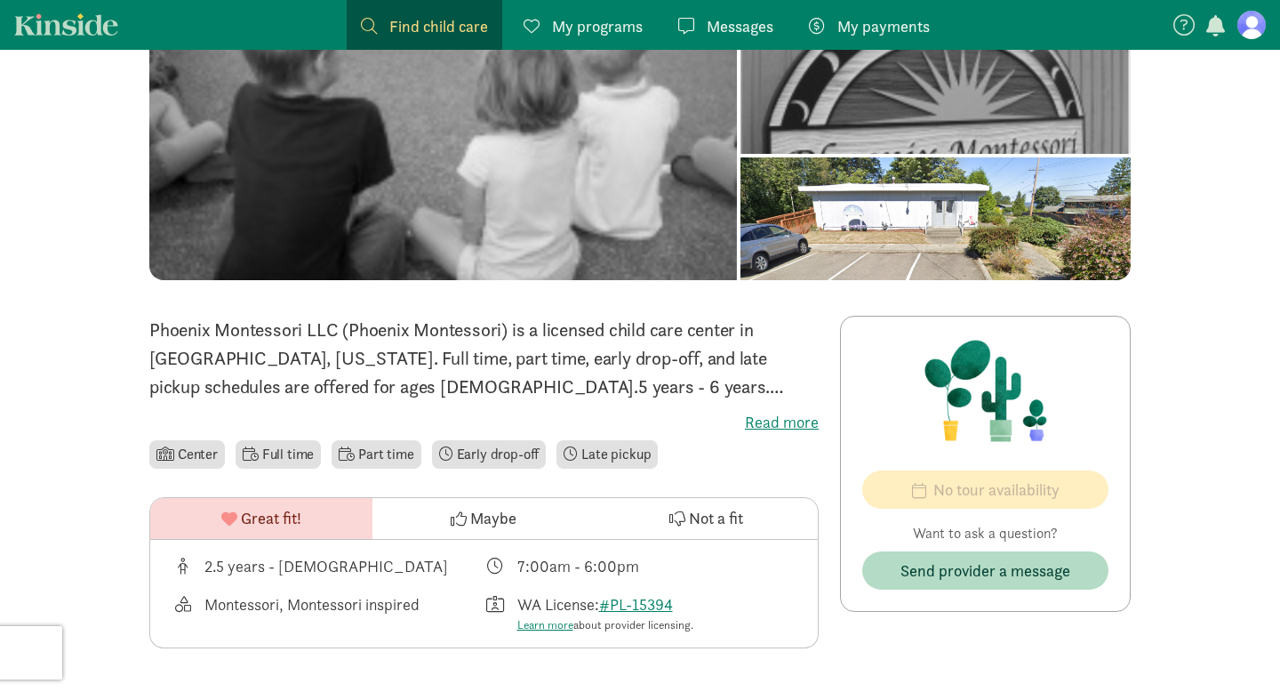
scroll to position [35, 0]
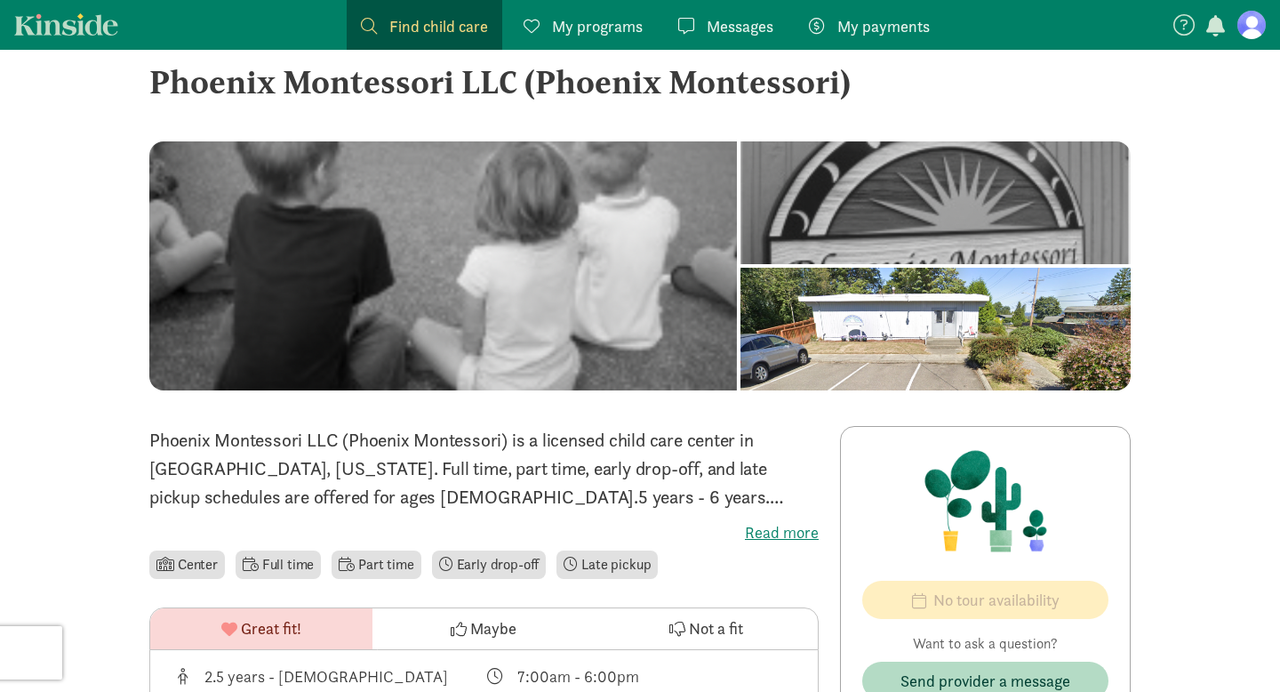
click at [798, 525] on label "Read more" at bounding box center [484, 532] width 670 height 21
click at [0, 0] on input "Read more" at bounding box center [0, 0] width 0 height 0
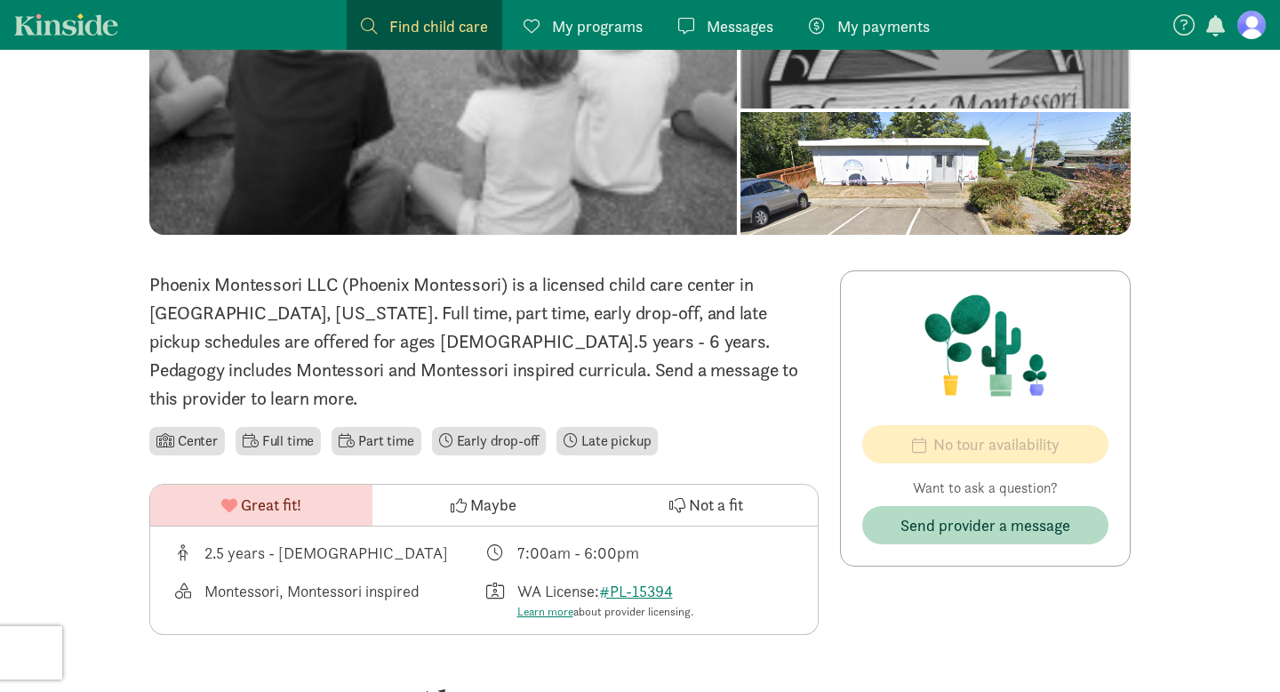
scroll to position [194, 0]
